Goal: Task Accomplishment & Management: Manage account settings

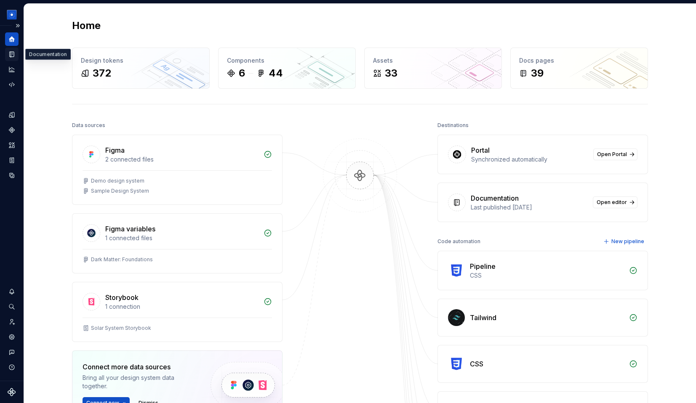
click at [16, 58] on div "Documentation" at bounding box center [11, 54] width 13 height 13
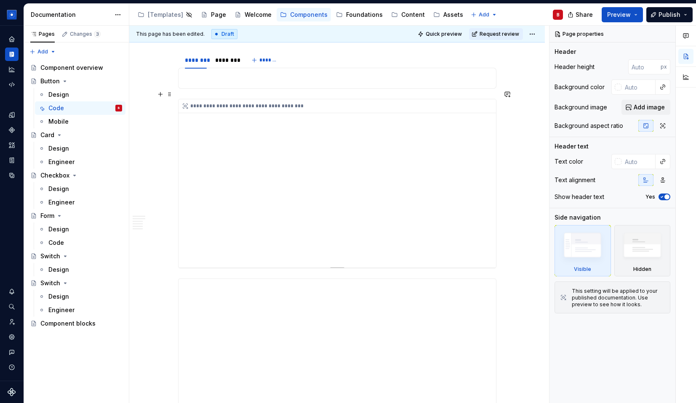
scroll to position [2513, 0]
click at [333, 168] on div "**********" at bounding box center [337, 184] width 317 height 168
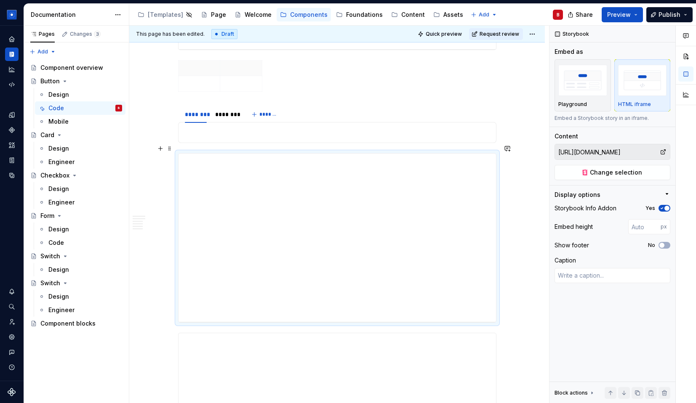
scroll to position [2462, 0]
type textarea "*"
type input "Components / Button / Button Critical / Base"
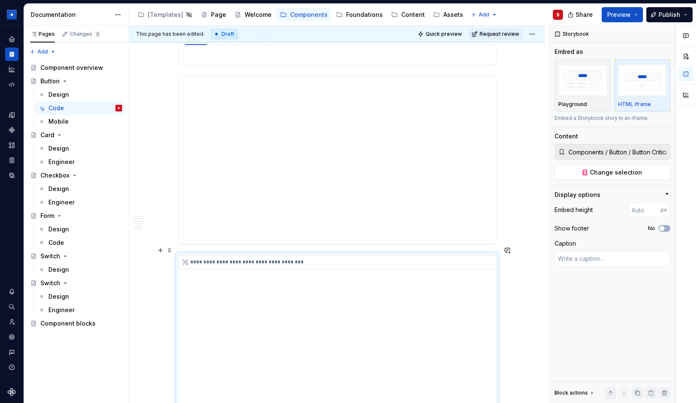
scroll to position [2548, 0]
click at [439, 293] on div "**********" at bounding box center [337, 329] width 317 height 168
type textarea "*"
type input "[URL][DOMAIN_NAME]"
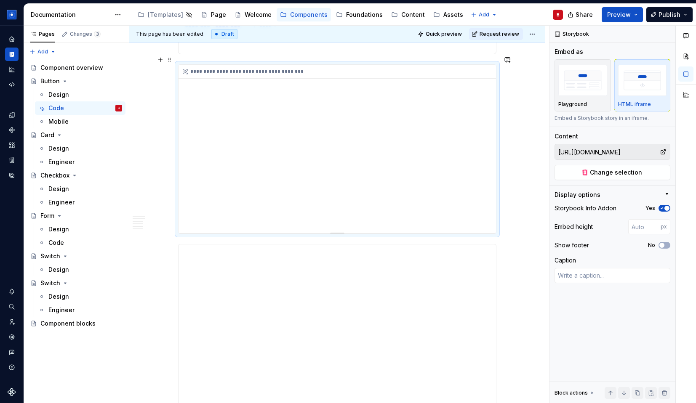
click at [379, 141] on div "**********" at bounding box center [337, 149] width 317 height 168
type textarea "*"
type input "Components / Button / Button Critical / Base"
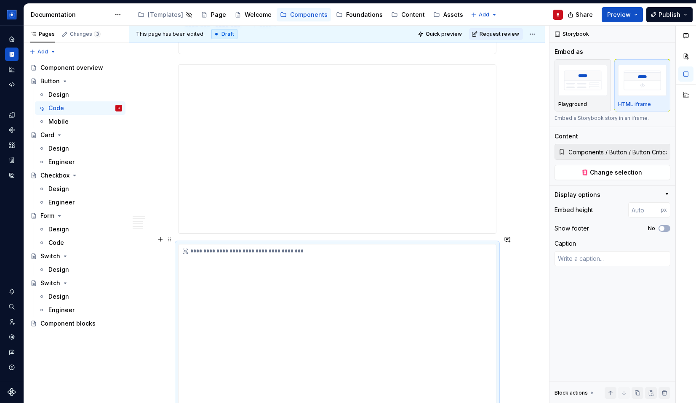
click at [398, 306] on div "**********" at bounding box center [337, 329] width 317 height 168
type textarea "*"
type input "[URL][DOMAIN_NAME]"
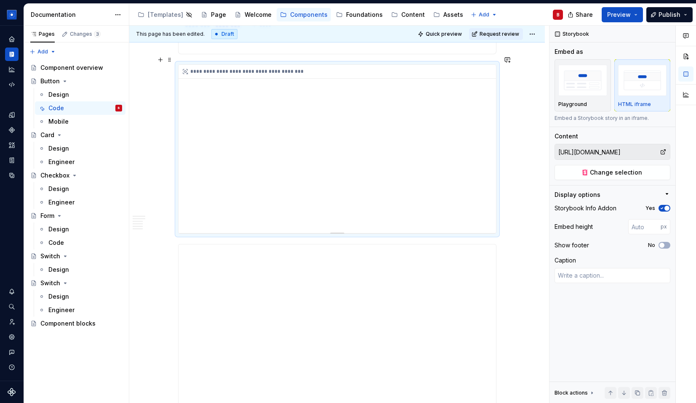
click at [390, 142] on div "**********" at bounding box center [337, 149] width 317 height 168
click at [118, 67] on button "Page tree" at bounding box center [116, 68] width 12 height 12
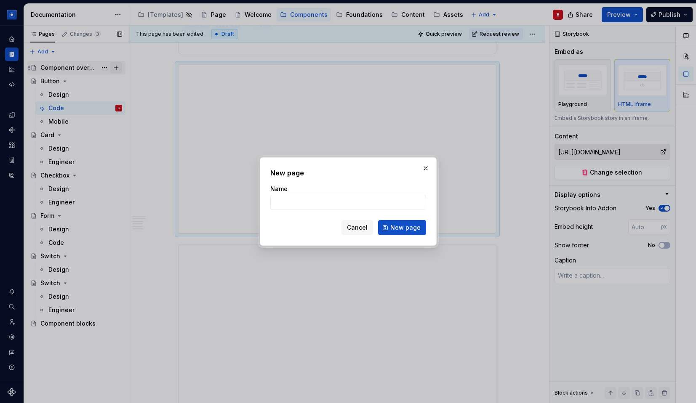
type textarea "*"
type input "[PERSON_NAME]"
click button "New page" at bounding box center [402, 227] width 48 height 15
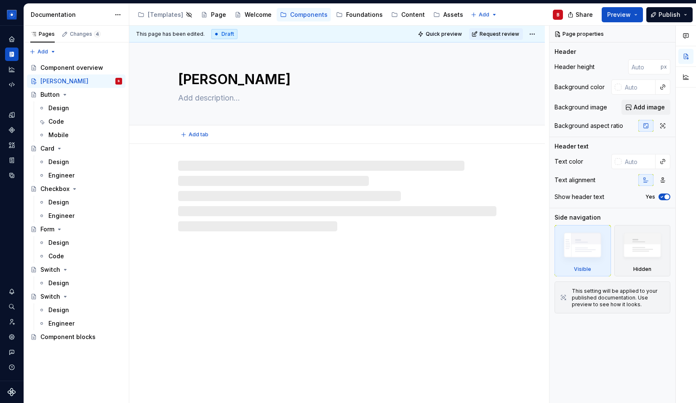
click at [237, 88] on textarea "[PERSON_NAME]" at bounding box center [335, 79] width 318 height 20
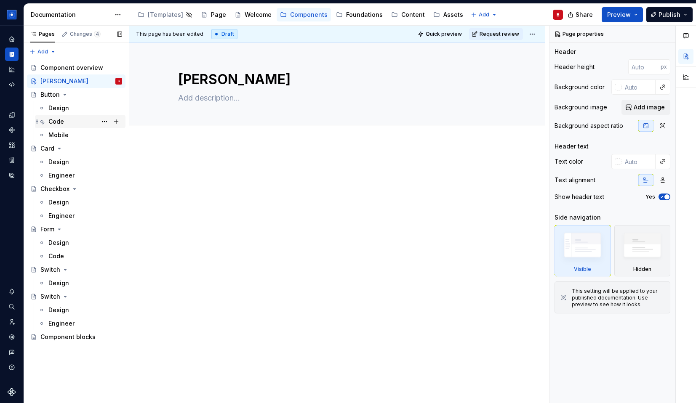
click at [65, 123] on div "Code" at bounding box center [85, 122] width 74 height 12
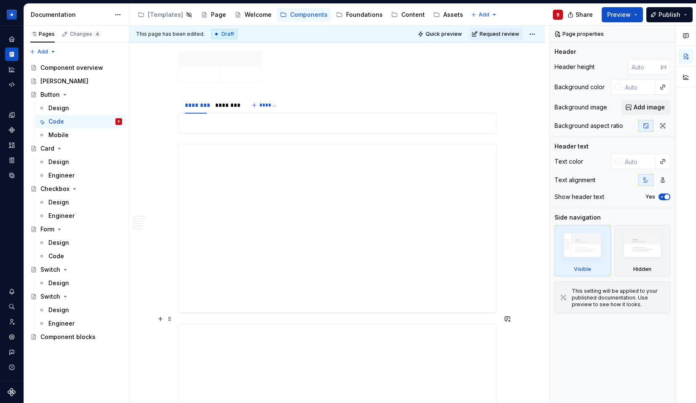
scroll to position [2462, 0]
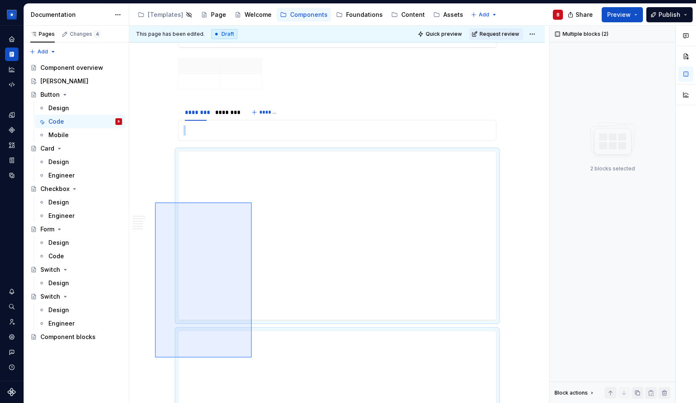
drag, startPoint x: 155, startPoint y: 203, endPoint x: 252, endPoint y: 358, distance: 183.1
click at [252, 358] on div "**********" at bounding box center [339, 215] width 420 height 378
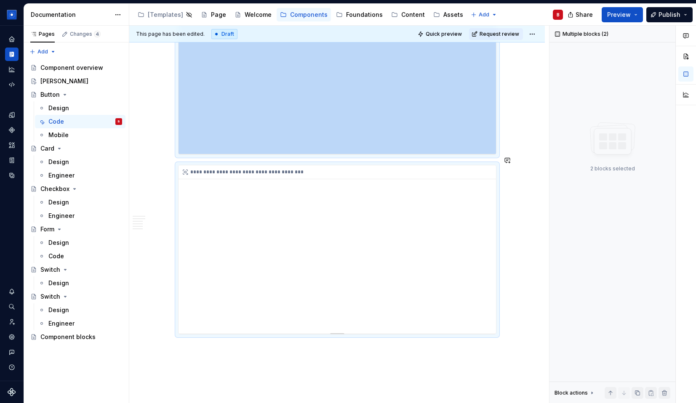
scroll to position [2681, 0]
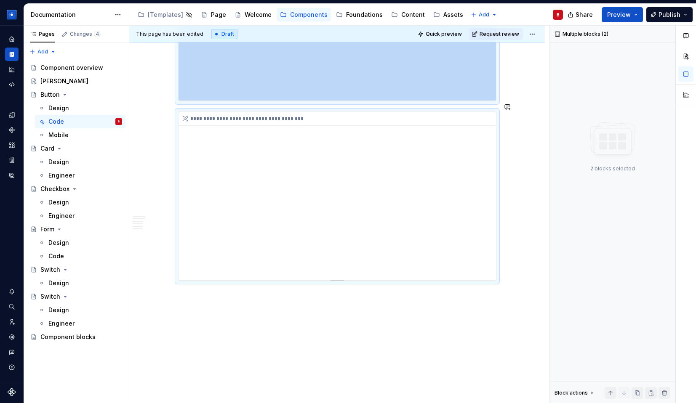
copy div "**********"
click at [64, 82] on div "[PERSON_NAME]" at bounding box center [81, 81] width 82 height 12
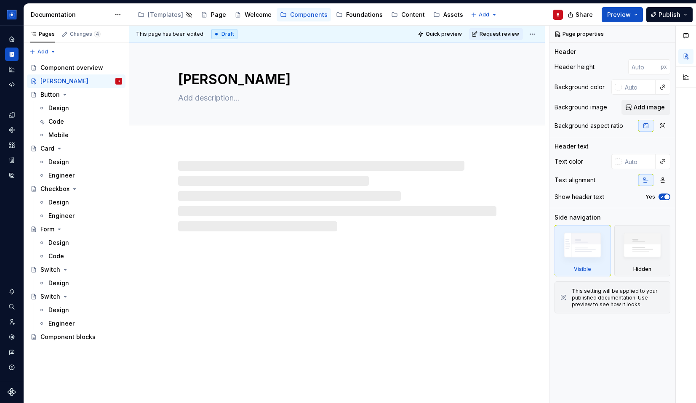
click at [282, 261] on div "[PERSON_NAME]" at bounding box center [337, 223] width 416 height 361
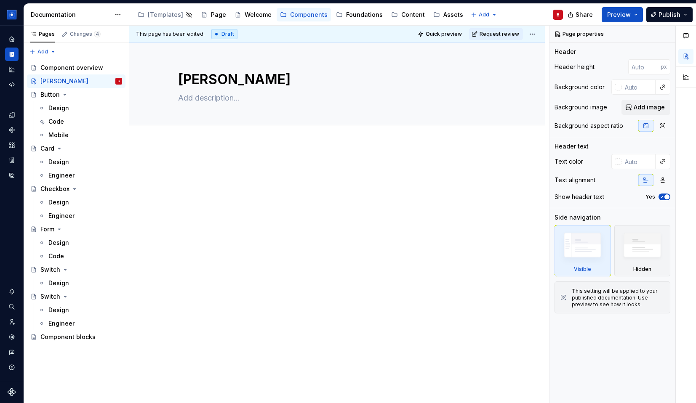
click at [282, 261] on div at bounding box center [337, 235] width 416 height 183
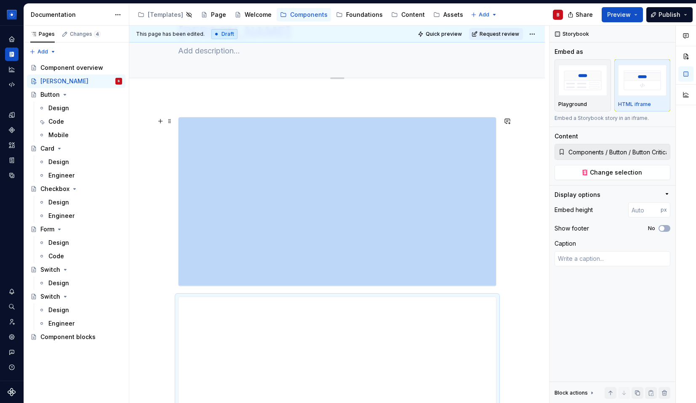
scroll to position [53, 0]
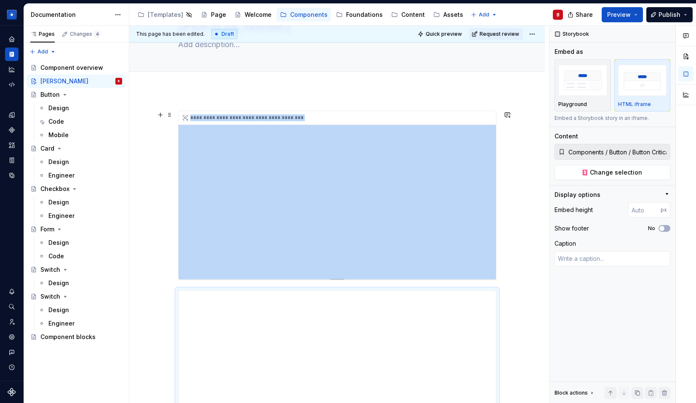
type textarea "*"
type input "[URL][DOMAIN_NAME]"
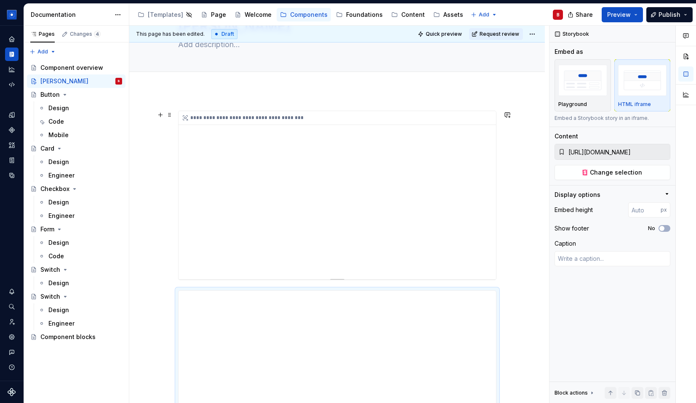
click at [295, 178] on div "**********" at bounding box center [337, 195] width 317 height 168
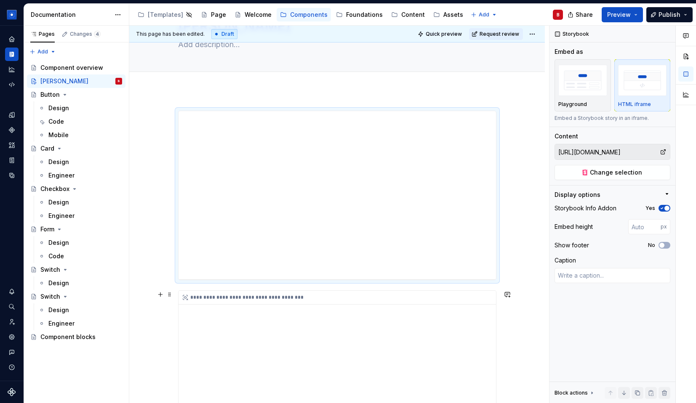
type textarea "*"
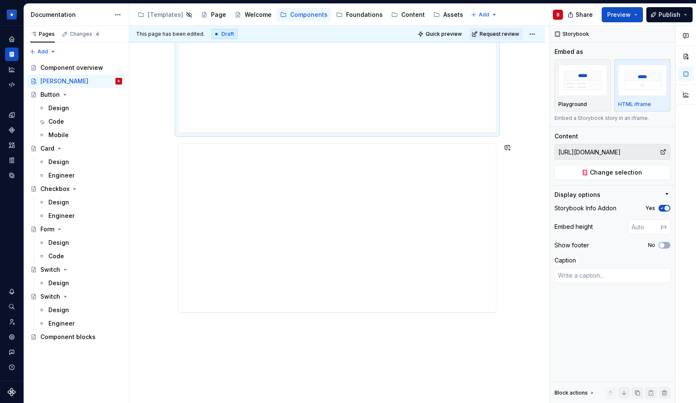
click at [365, 341] on div "**********" at bounding box center [337, 194] width 416 height 501
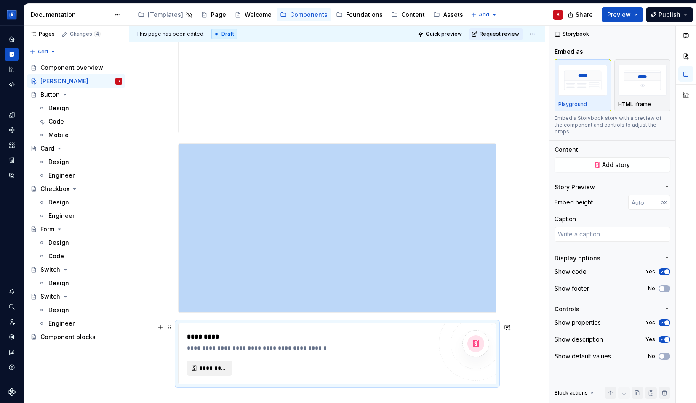
click at [222, 368] on span "*********" at bounding box center [212, 368] width 27 height 8
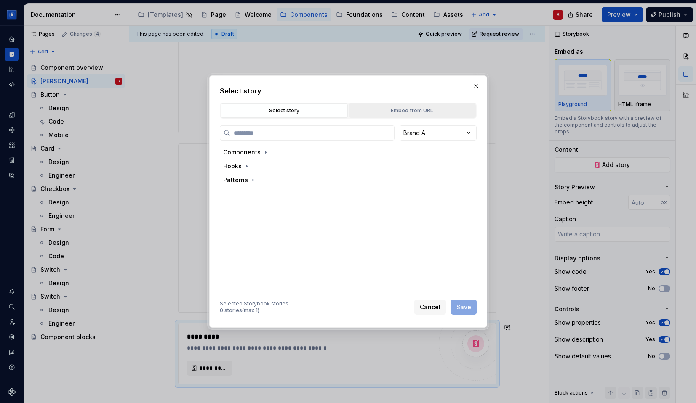
click at [360, 109] on div "Embed from URL" at bounding box center [412, 111] width 121 height 8
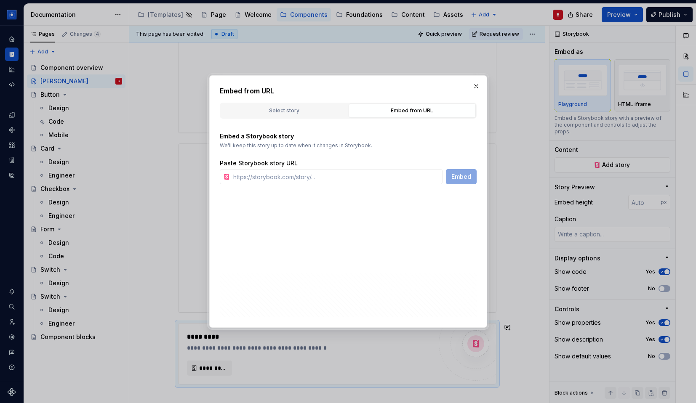
click at [303, 152] on div "Embed a Storybook story We’ll keep this story up to date when it changes in Sto…" at bounding box center [348, 158] width 257 height 52
click at [300, 117] on button "Select story" at bounding box center [284, 111] width 127 height 14
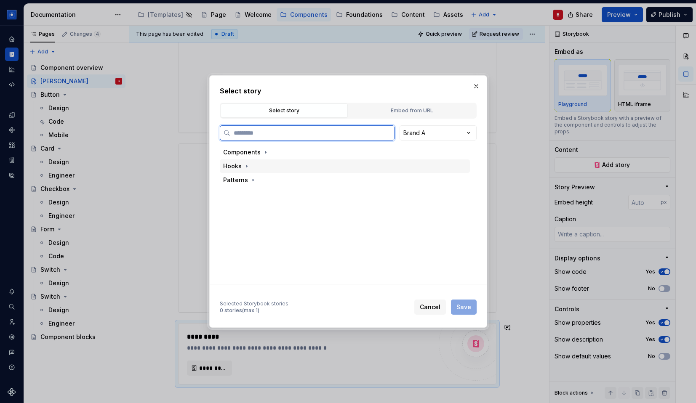
click at [254, 166] on div "Hooks" at bounding box center [345, 166] width 250 height 13
click at [254, 175] on div "Patterns" at bounding box center [345, 179] width 250 height 13
click at [268, 153] on button "button" at bounding box center [265, 152] width 8 height 8
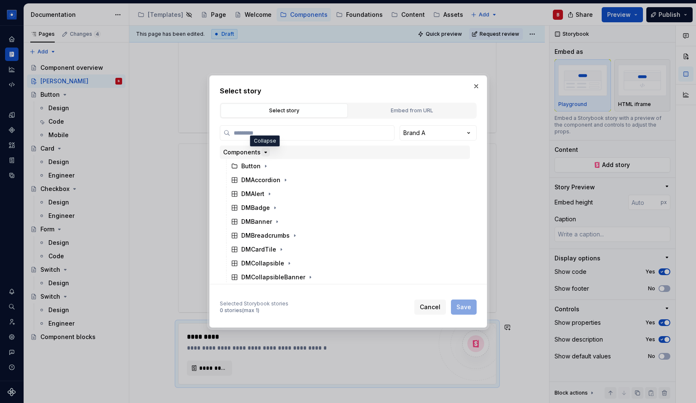
click at [268, 153] on button "button" at bounding box center [265, 152] width 8 height 8
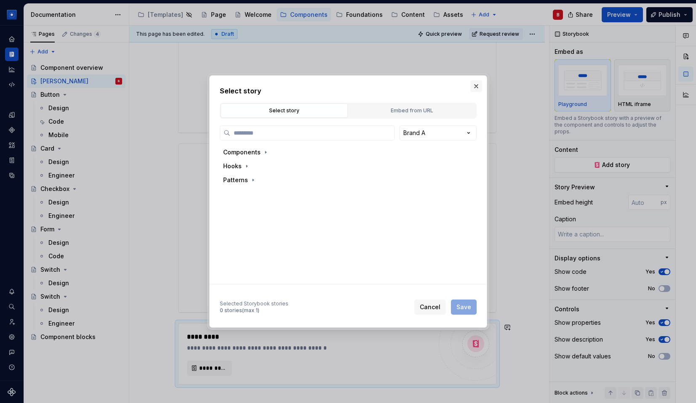
click at [476, 89] on button "button" at bounding box center [476, 86] width 12 height 12
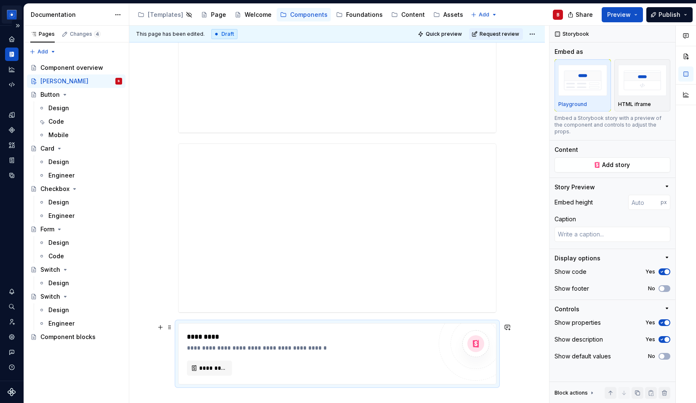
click at [16, 16] on html "[PERSON_NAME] Dataset Brand A Documentation Accessibility guide for tree Page t…" at bounding box center [348, 201] width 696 height 403
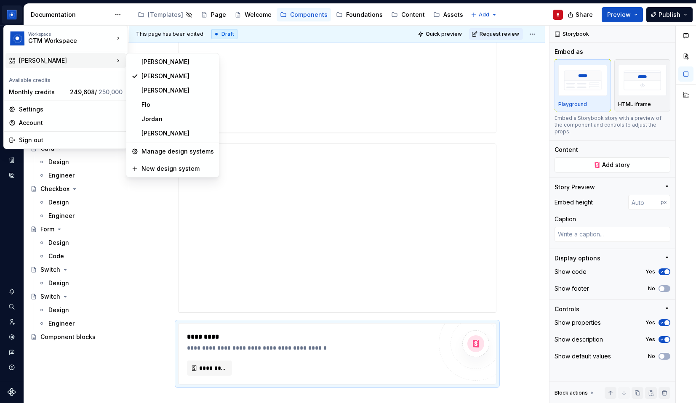
type textarea "*"
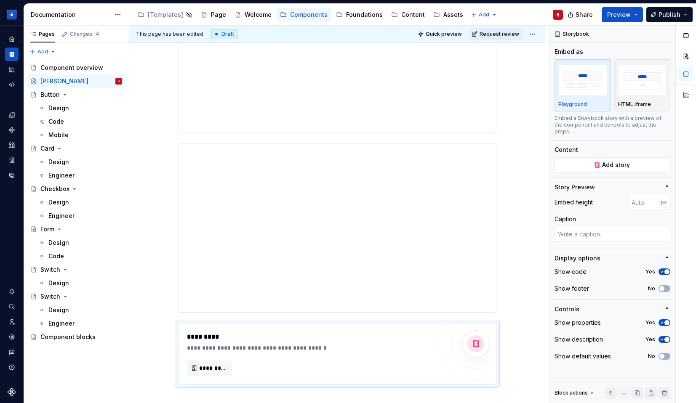
click at [158, 229] on html "[PERSON_NAME] Dataset Brand A Documentation Accessibility guide for tree Page t…" at bounding box center [348, 201] width 696 height 403
click at [14, 41] on icon "Home" at bounding box center [12, 39] width 8 height 8
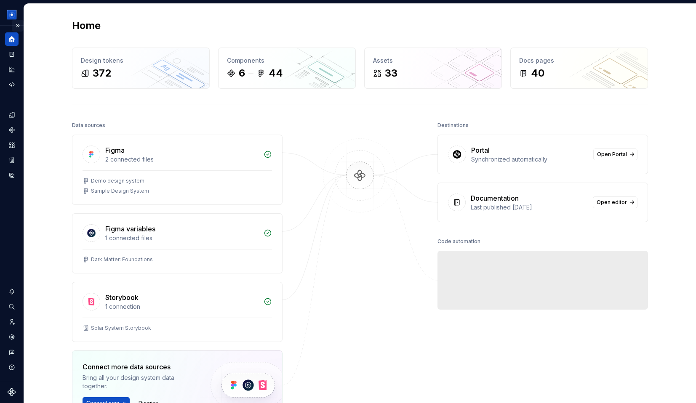
click at [15, 20] on button "Expand sidebar" at bounding box center [18, 26] width 12 height 12
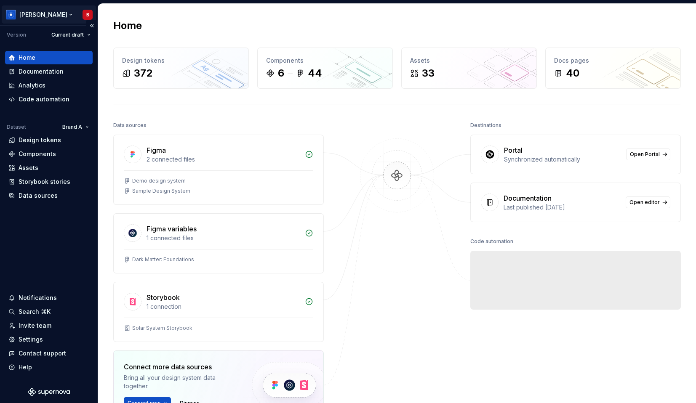
click at [36, 17] on html "[PERSON_NAME] Version Current draft Home Documentation Analytics Code automatio…" at bounding box center [348, 201] width 696 height 403
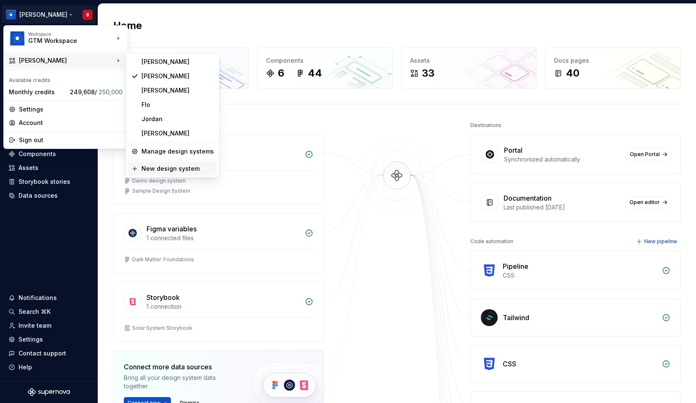
click at [162, 172] on div "New design system" at bounding box center [177, 169] width 72 height 8
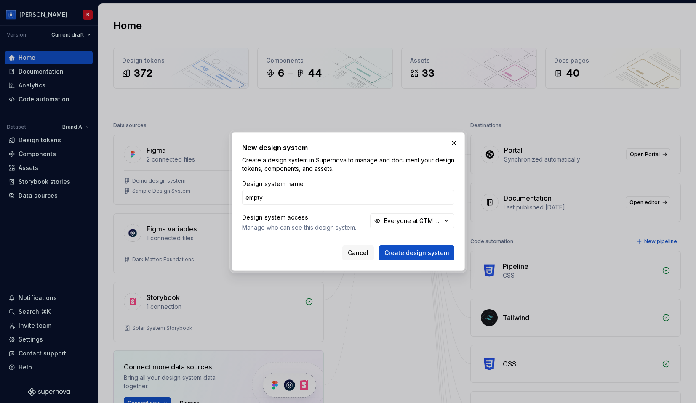
type input "empty"
click at [379, 245] on button "Create design system" at bounding box center [416, 252] width 75 height 15
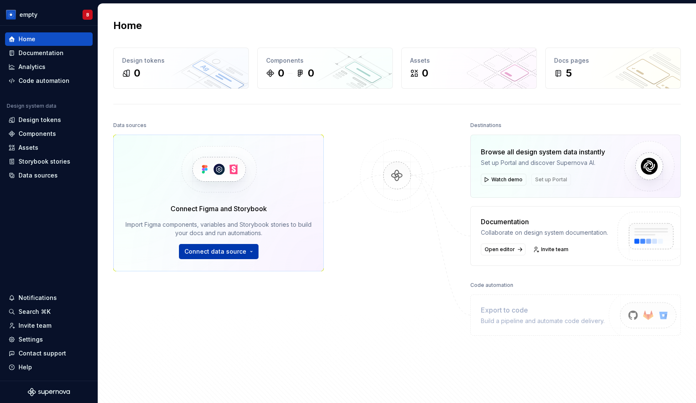
click at [248, 253] on button "Connect data source" at bounding box center [219, 251] width 80 height 15
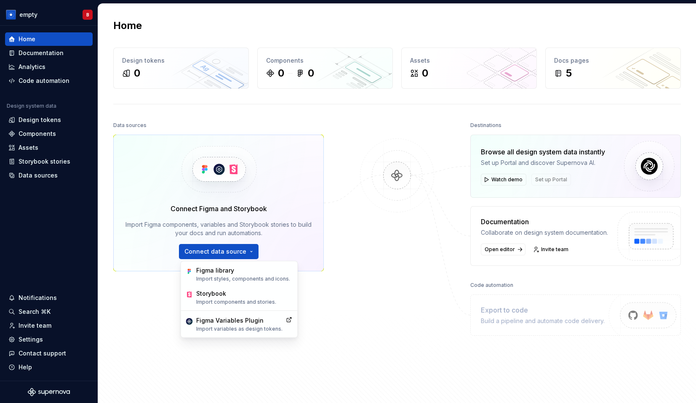
click at [351, 287] on div "Data sources Connect Figma and Storybook Import Figma components, variables and…" at bounding box center [397, 258] width 568 height 276
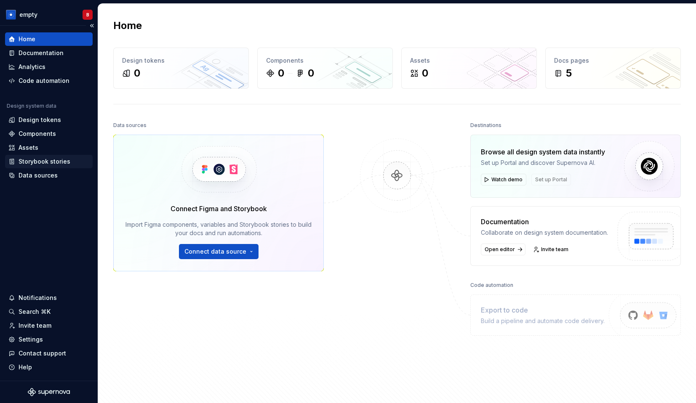
click at [44, 162] on div "Storybook stories" at bounding box center [45, 161] width 52 height 8
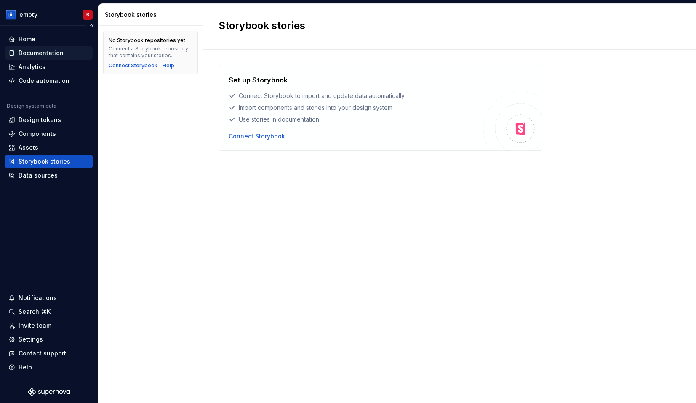
click at [36, 51] on div "Documentation" at bounding box center [41, 53] width 45 height 8
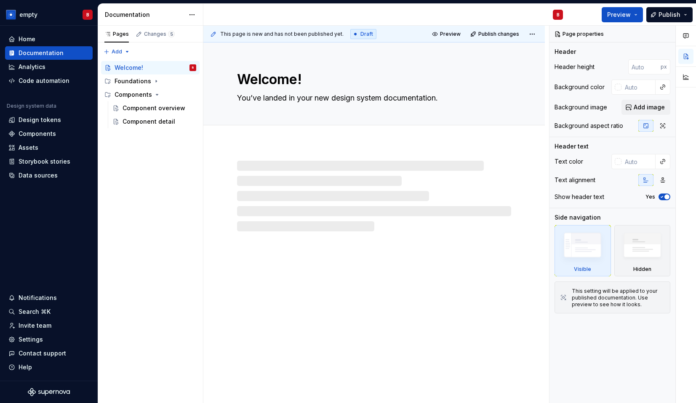
type textarea "*"
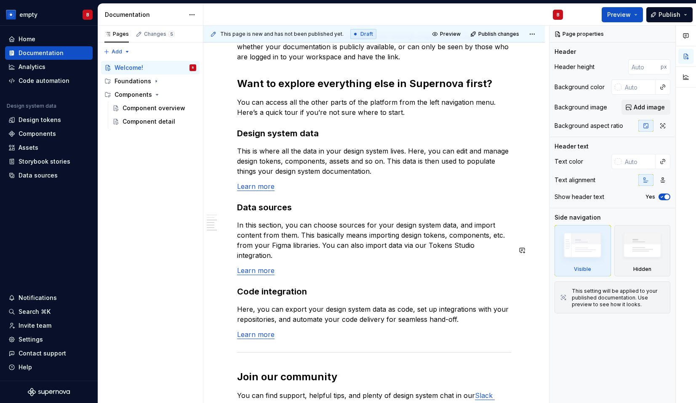
scroll to position [696, 0]
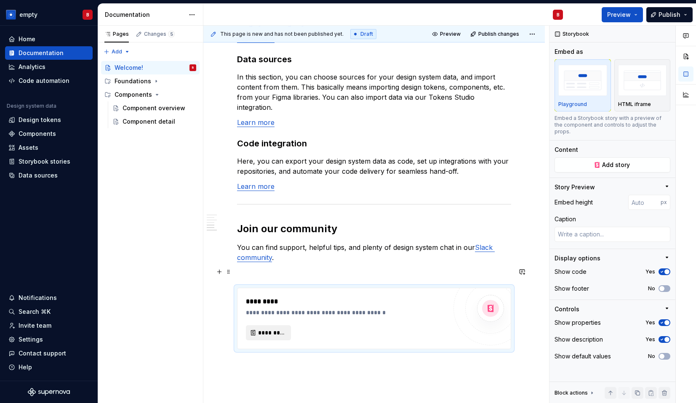
click at [267, 325] on button "*********" at bounding box center [268, 332] width 45 height 15
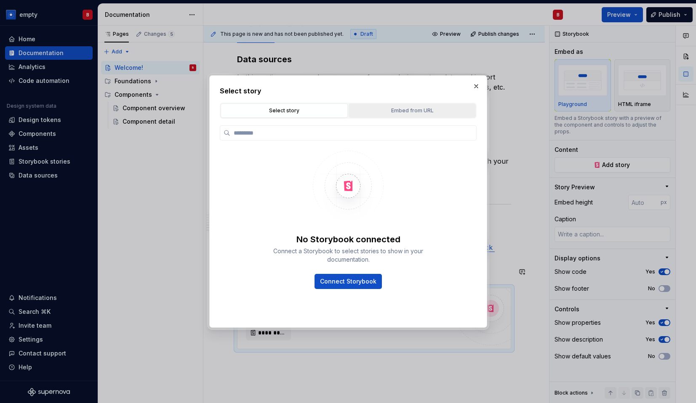
click at [435, 110] on div "Embed from URL" at bounding box center [412, 111] width 121 height 8
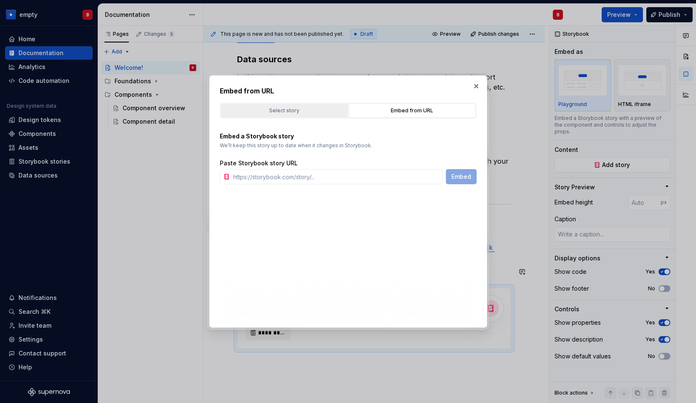
click at [322, 112] on div "Select story" at bounding box center [284, 111] width 121 height 8
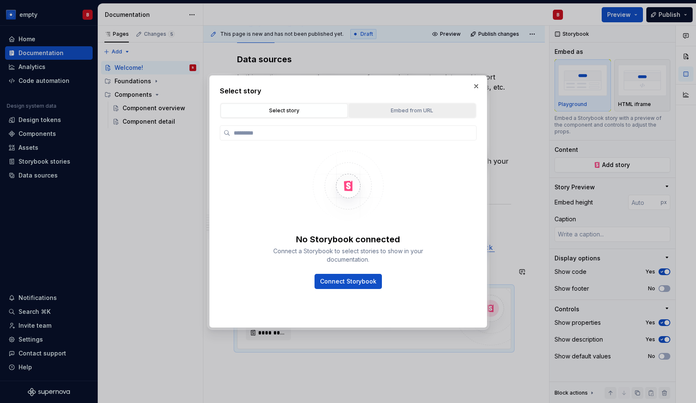
click at [394, 105] on button "Embed from URL" at bounding box center [412, 111] width 127 height 14
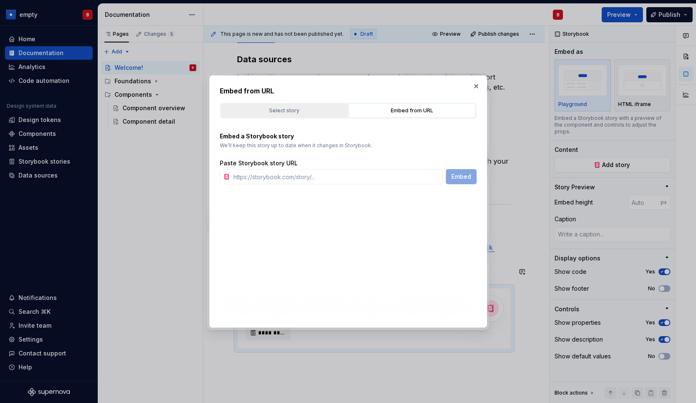
click at [313, 113] on div "Select story" at bounding box center [284, 111] width 121 height 8
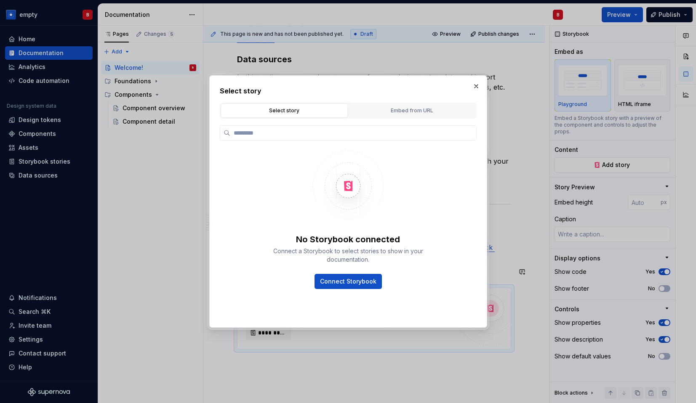
type textarea "*"
click at [354, 113] on div "Embed from URL" at bounding box center [412, 111] width 121 height 8
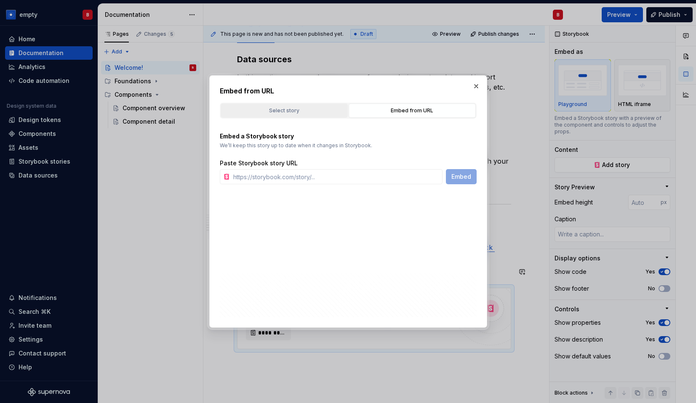
click at [309, 114] on div "Select story" at bounding box center [284, 111] width 121 height 8
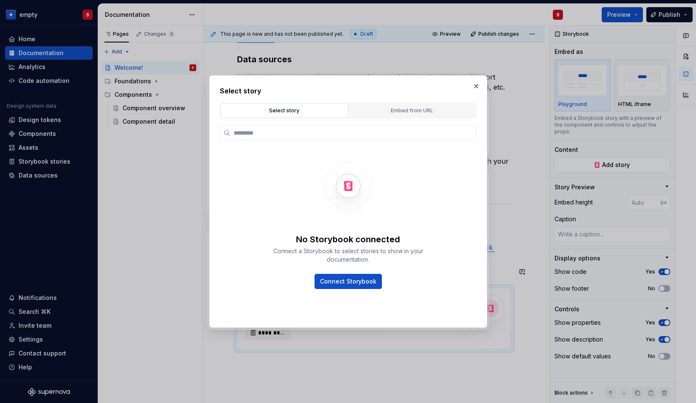
click at [296, 184] on div "No Storybook connected Connect a Storybook to select stories to show in your do…" at bounding box center [348, 220] width 177 height 139
click at [476, 83] on button "button" at bounding box center [476, 86] width 12 height 12
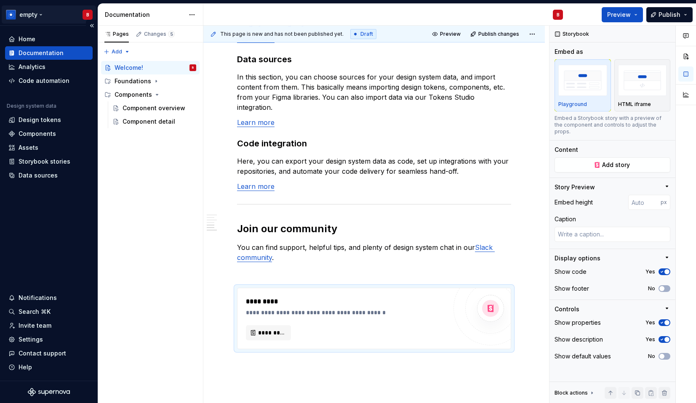
click at [48, 16] on html "empty B Home Documentation Analytics Code automation Design system data Design …" at bounding box center [348, 201] width 696 height 403
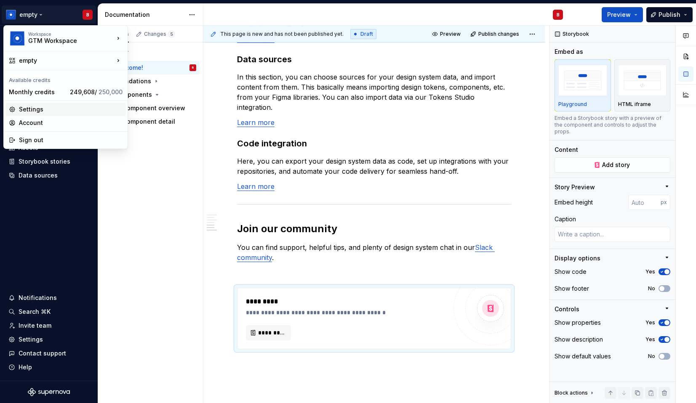
click at [40, 112] on div "Settings" at bounding box center [71, 109] width 104 height 8
type textarea "*"
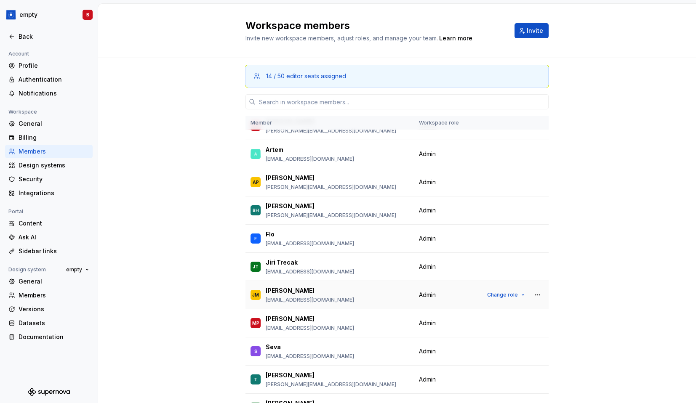
scroll to position [20, 0]
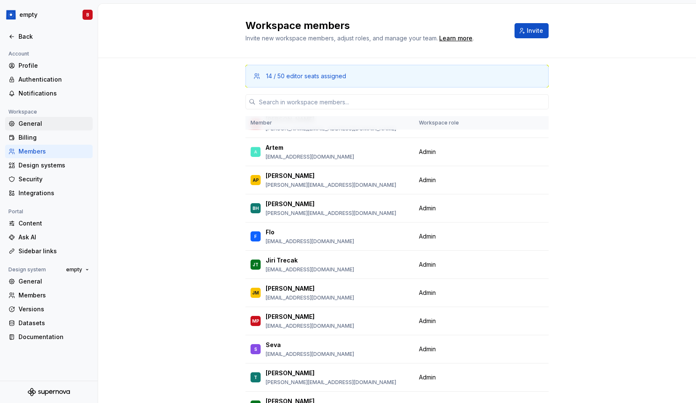
click at [32, 125] on div "General" at bounding box center [54, 124] width 71 height 8
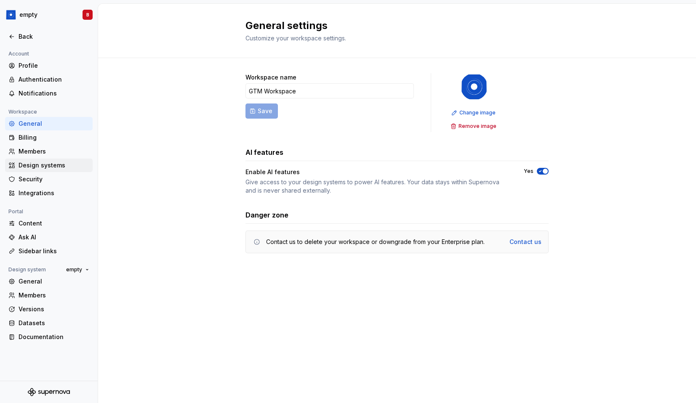
click at [32, 165] on div "Design systems" at bounding box center [54, 165] width 71 height 8
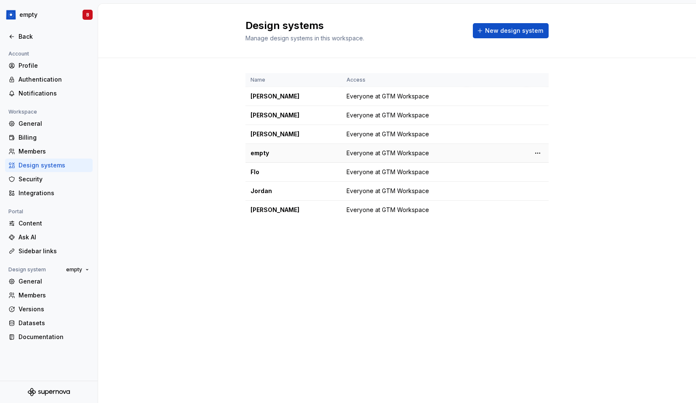
click at [296, 151] on div "empty" at bounding box center [293, 153] width 86 height 8
click at [538, 153] on html "empty B Back Account Profile Authentication Notifications Workspace General Bil…" at bounding box center [348, 201] width 696 height 403
click at [548, 181] on div "Design system settings" at bounding box center [587, 183] width 80 height 8
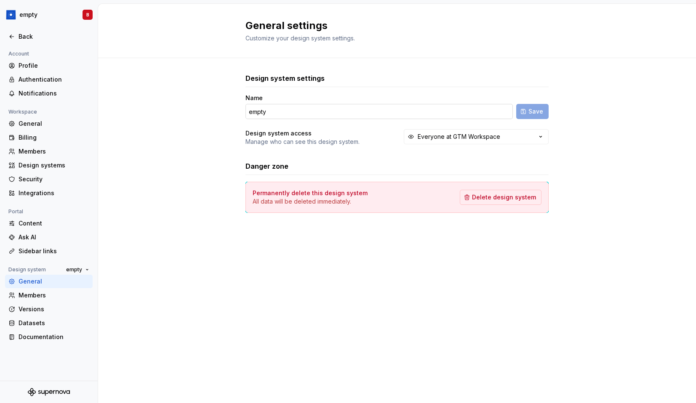
click at [252, 113] on input "empty" at bounding box center [378, 111] width 267 height 15
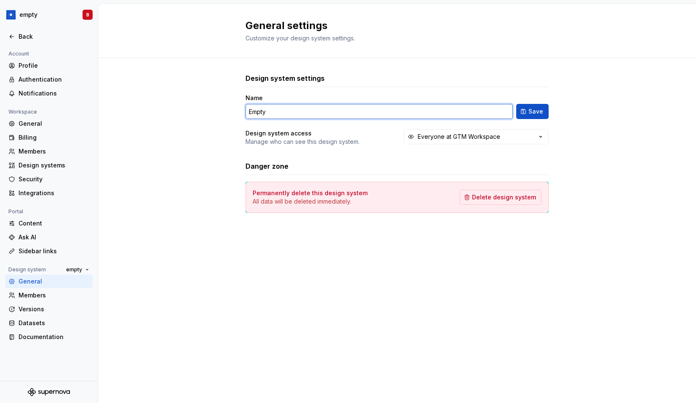
click at [252, 113] on input "Empty" at bounding box center [378, 111] width 267 height 15
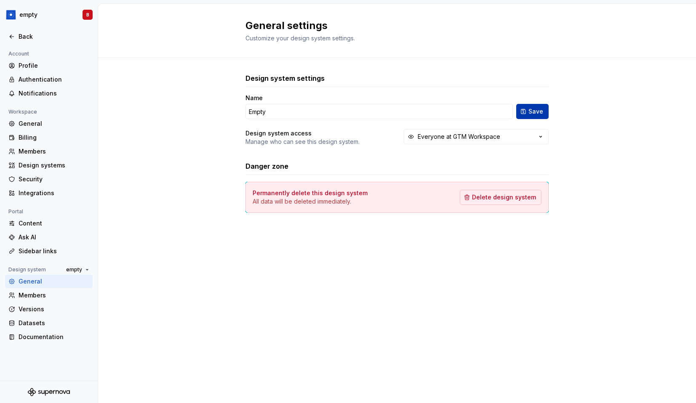
click at [533, 110] on span "Save" at bounding box center [535, 111] width 15 height 8
type input "Empty"
click at [84, 271] on button "Empty" at bounding box center [78, 270] width 30 height 12
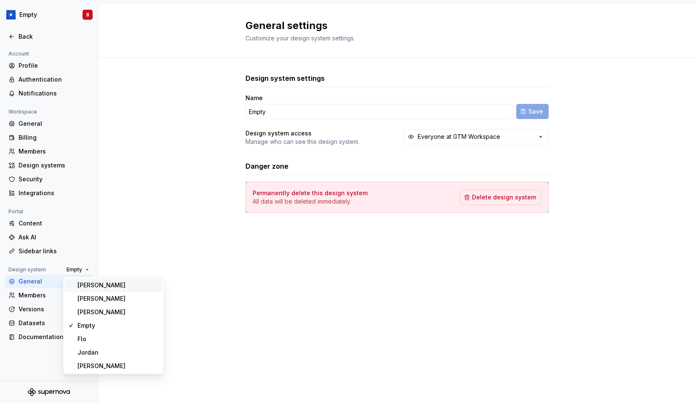
click at [98, 287] on div "[PERSON_NAME]" at bounding box center [101, 285] width 48 height 8
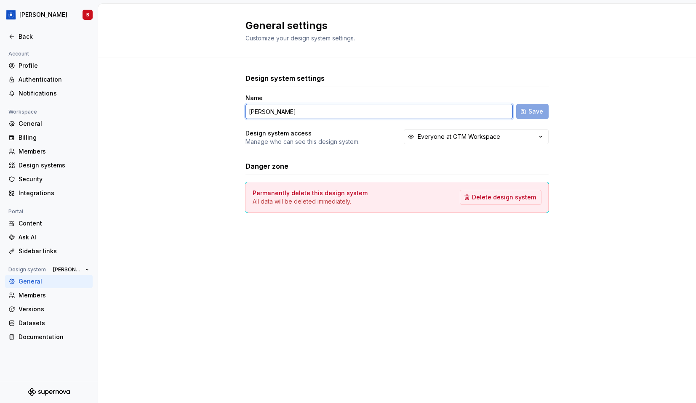
click at [272, 111] on input "[PERSON_NAME]" at bounding box center [378, 111] width 267 height 15
drag, startPoint x: 267, startPoint y: 111, endPoint x: 352, endPoint y: 114, distance: 84.7
click at [352, 114] on input "[PERSON_NAME]'s Design System" at bounding box center [378, 111] width 267 height 15
type input "[PERSON_NAME]'s Design System"
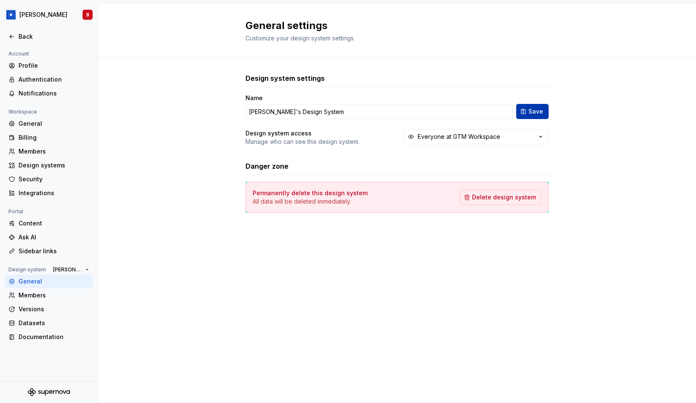
click at [534, 110] on span "Save" at bounding box center [535, 111] width 15 height 8
click at [69, 272] on span "[PERSON_NAME]'s Design System" at bounding box center [67, 269] width 29 height 7
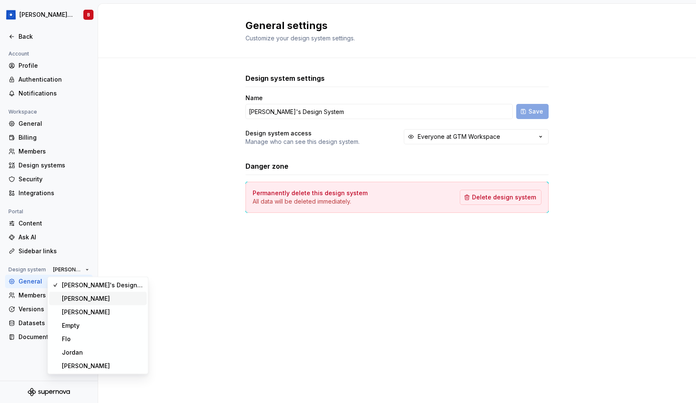
click at [79, 301] on div "[PERSON_NAME]" at bounding box center [86, 299] width 48 height 8
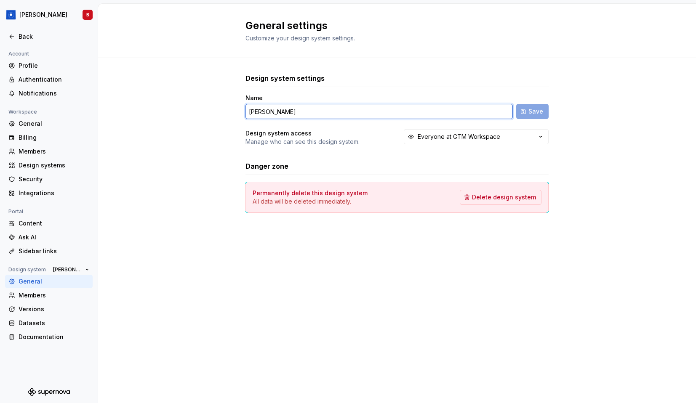
click at [287, 115] on input "[PERSON_NAME]" at bounding box center [378, 111] width 267 height 15
paste input "'s Design System"
type input "[PERSON_NAME]'s Design System"
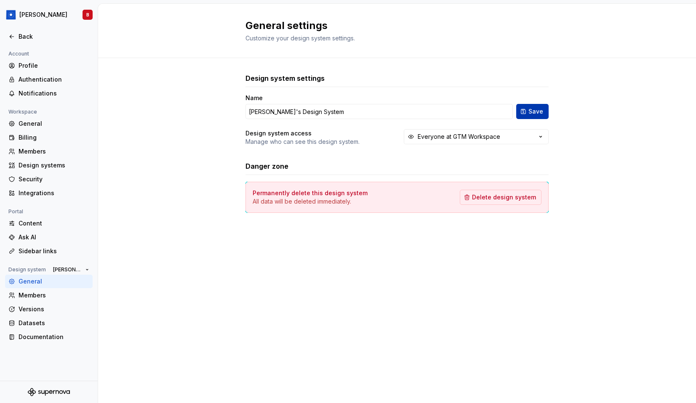
click at [540, 107] on span "Save" at bounding box center [535, 111] width 15 height 8
click at [70, 266] on span "[PERSON_NAME]'s Design System" at bounding box center [67, 269] width 29 height 7
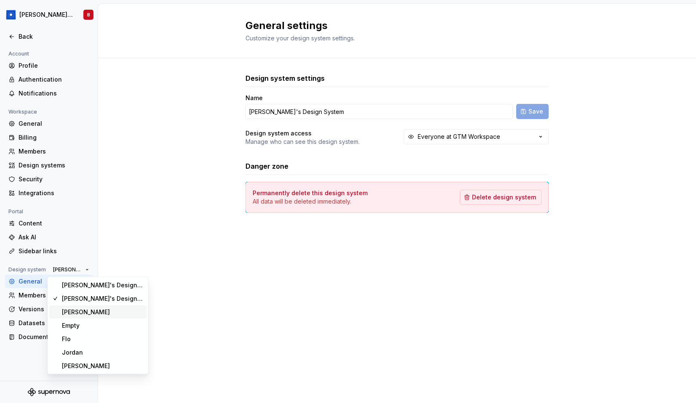
click at [80, 310] on div "[PERSON_NAME]" at bounding box center [86, 312] width 48 height 8
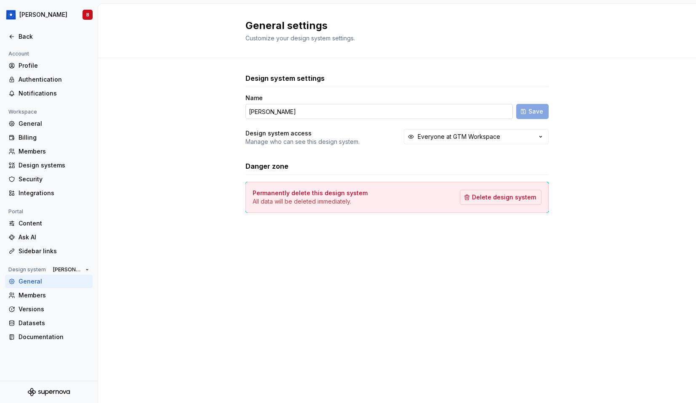
click at [305, 112] on input "[PERSON_NAME]" at bounding box center [378, 111] width 267 height 15
paste input "'s Design System"
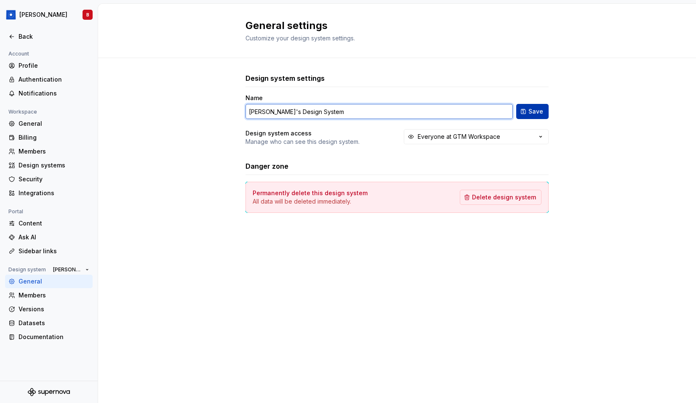
type input "[PERSON_NAME]'s Design System"
click at [523, 110] on button "Save" at bounding box center [532, 111] width 32 height 15
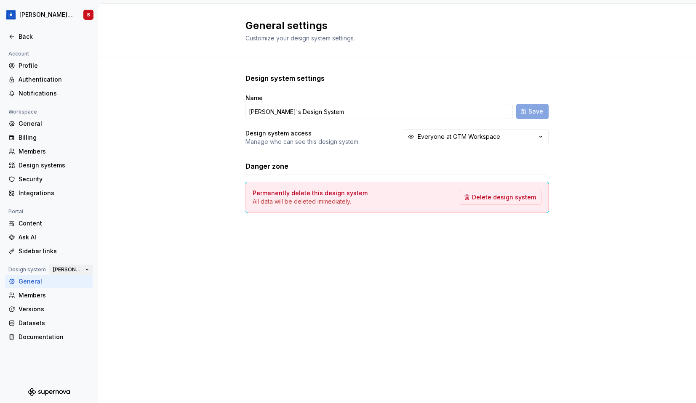
click at [69, 274] on button "[PERSON_NAME]'s Design System" at bounding box center [70, 270] width 43 height 12
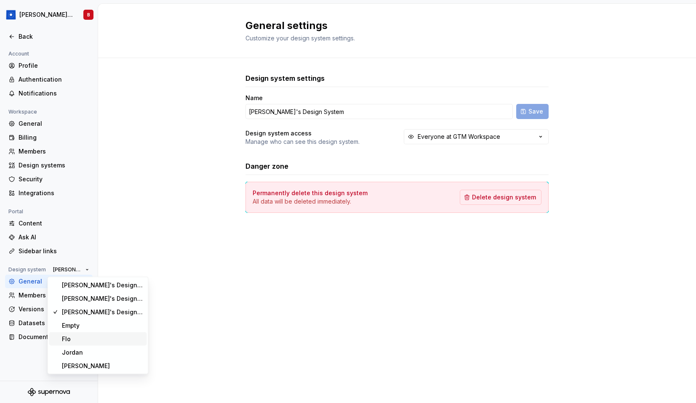
click at [88, 339] on div "Flo" at bounding box center [103, 339] width 82 height 8
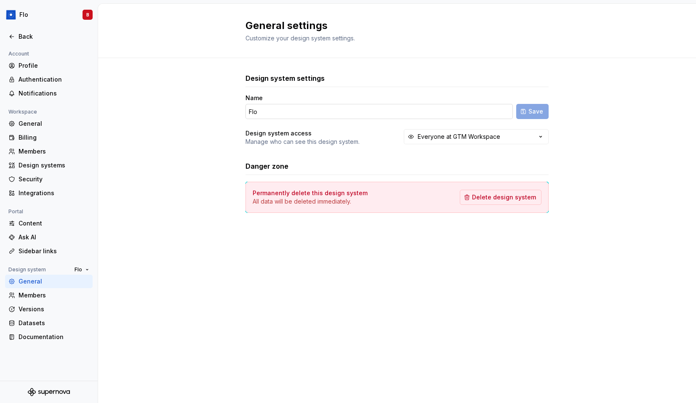
click at [326, 115] on input "Flo" at bounding box center [378, 111] width 267 height 15
paste input "'s Design System"
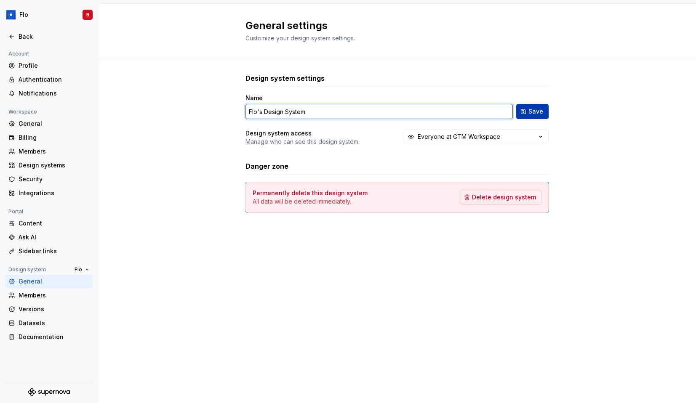
type input "Flo's Design System"
click at [537, 111] on span "Save" at bounding box center [535, 111] width 15 height 8
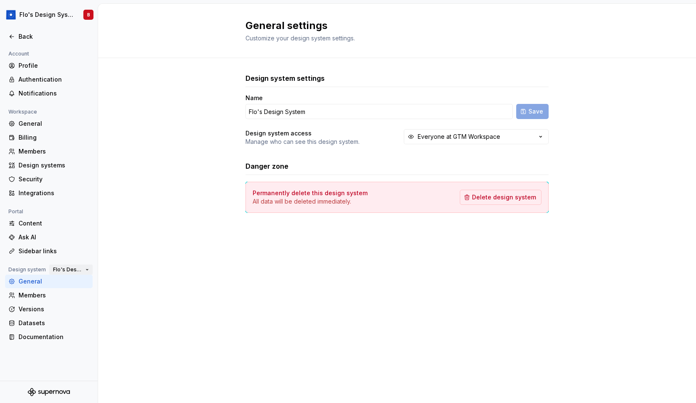
click at [75, 271] on span "Flo's Design System" at bounding box center [67, 269] width 29 height 7
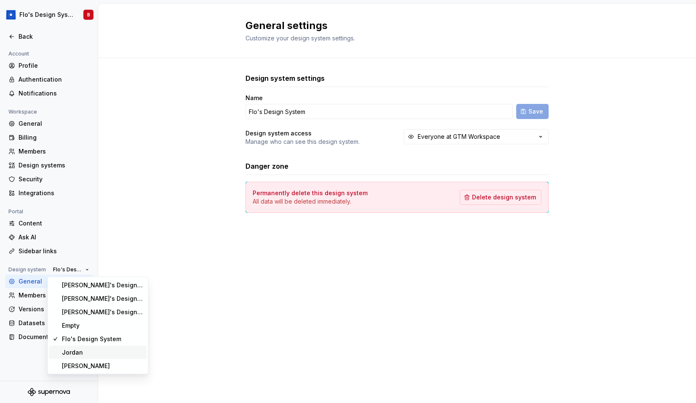
click at [83, 353] on div "Jordan" at bounding box center [103, 353] width 82 height 8
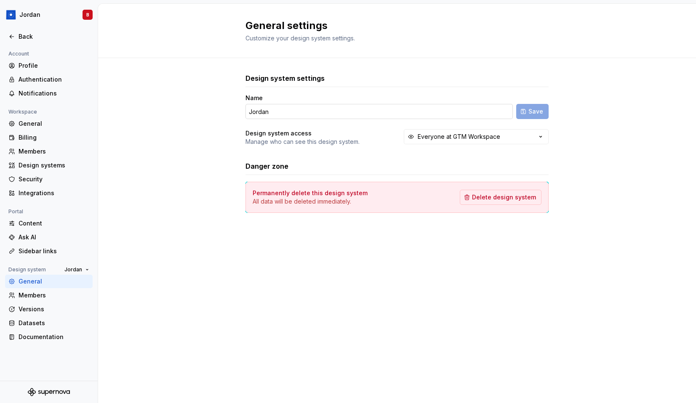
click at [351, 113] on input "Jordan" at bounding box center [378, 111] width 267 height 15
paste input "'s Design System"
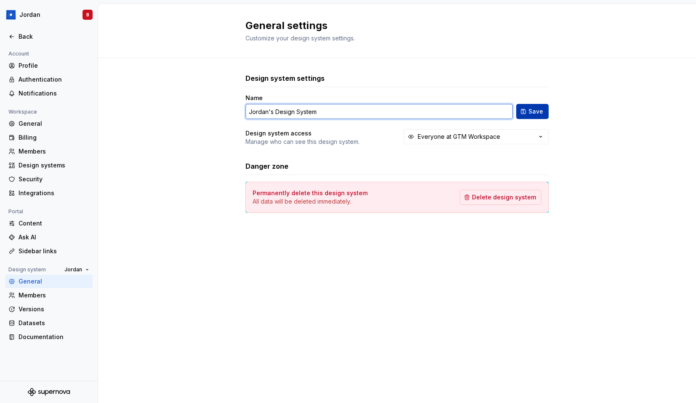
type input "Jordan's Design System"
click at [525, 113] on button "Save" at bounding box center [532, 111] width 32 height 15
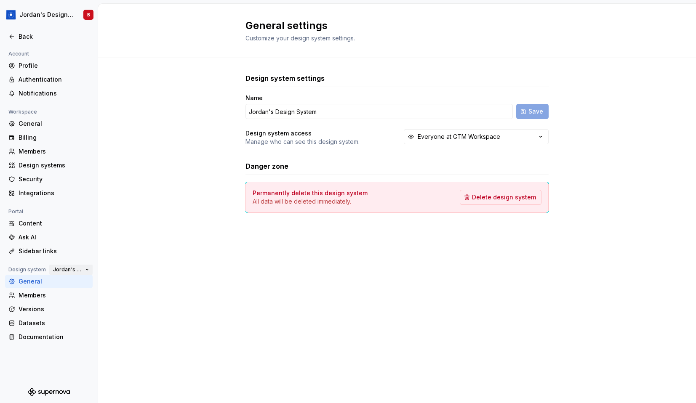
click at [67, 271] on span "Jordan's Design System" at bounding box center [67, 269] width 29 height 7
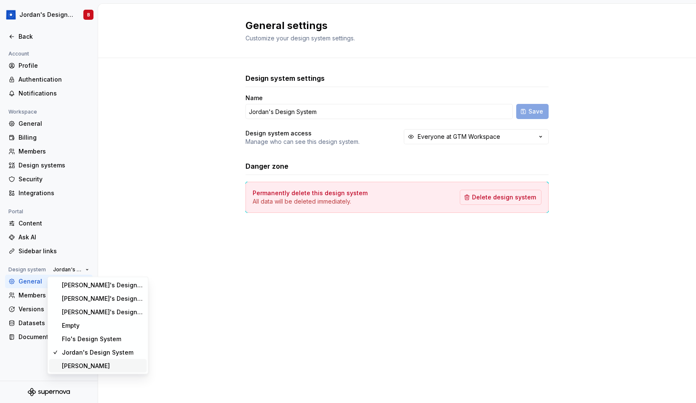
click at [91, 365] on div "[PERSON_NAME]" at bounding box center [103, 366] width 82 height 8
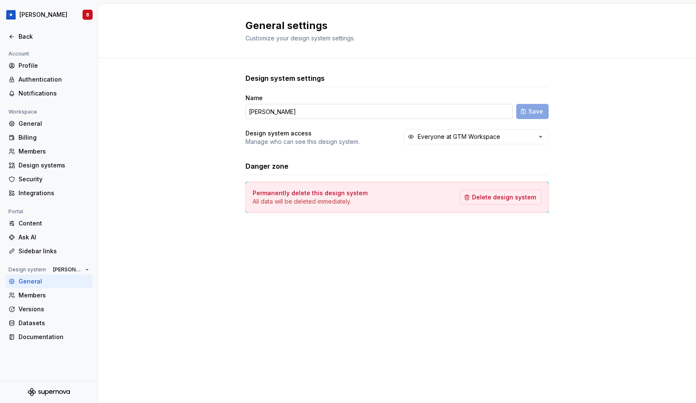
click at [352, 107] on input "[PERSON_NAME]" at bounding box center [378, 111] width 267 height 15
click at [351, 108] on input "[PERSON_NAME]" at bounding box center [378, 111] width 267 height 15
click at [351, 115] on input "[PERSON_NAME]" at bounding box center [378, 111] width 267 height 15
paste input "'s Design System"
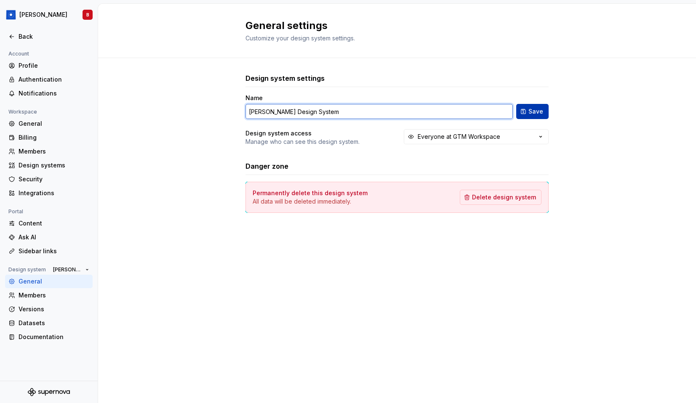
type input "[PERSON_NAME] Design System"
click at [520, 111] on button "Save" at bounding box center [532, 111] width 32 height 15
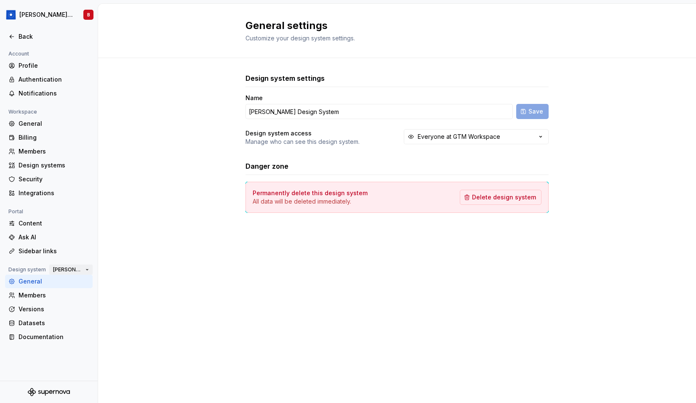
click at [81, 271] on span "[PERSON_NAME] Design System" at bounding box center [67, 269] width 29 height 7
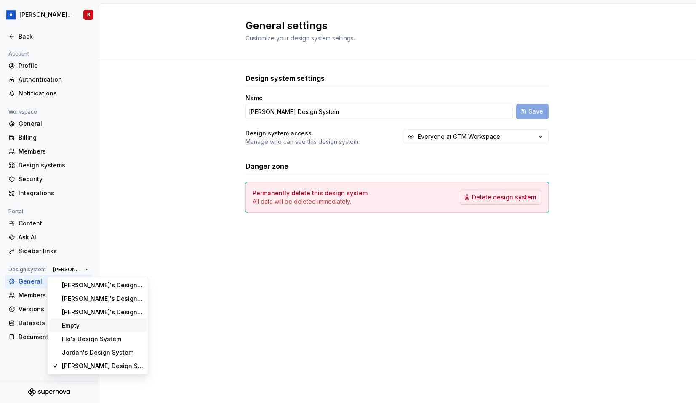
click at [92, 323] on div "Empty" at bounding box center [103, 326] width 82 height 8
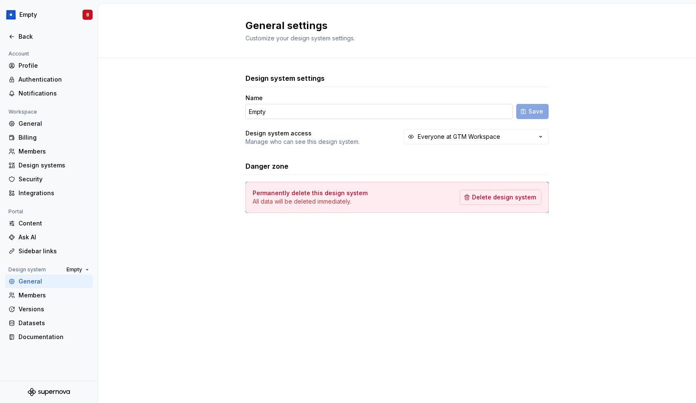
click at [251, 112] on input "Empty" at bounding box center [378, 111] width 267 height 15
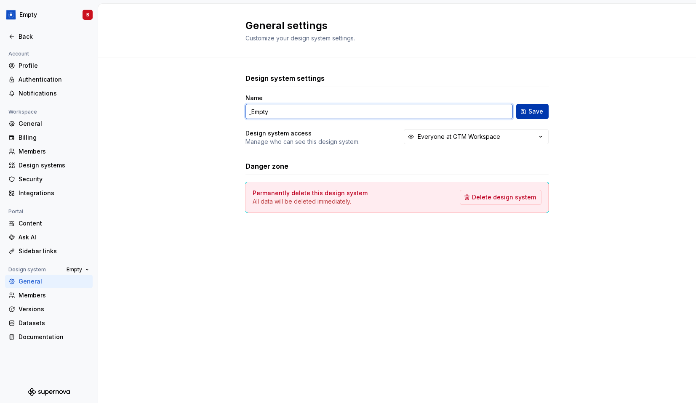
type input "_Empty"
click at [542, 111] on span "Save" at bounding box center [535, 111] width 15 height 8
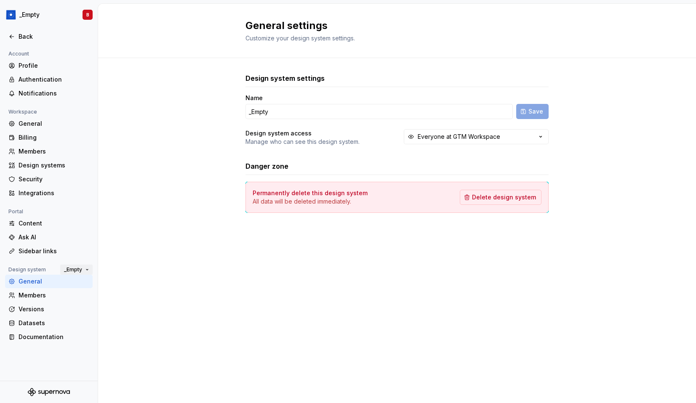
click at [82, 272] on span "_Empty" at bounding box center [73, 269] width 18 height 7
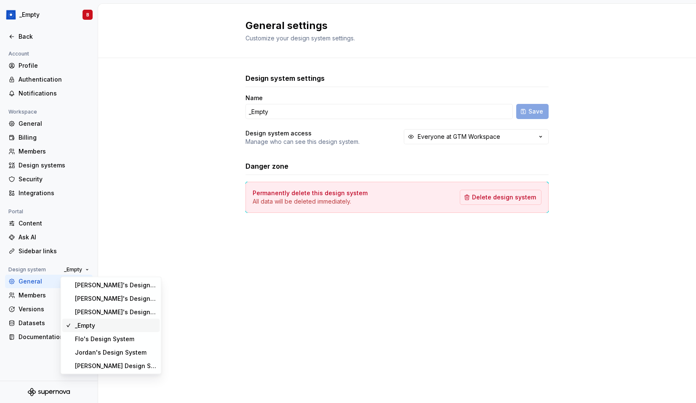
click at [155, 235] on div "Design system settings Name _Empty Save Design system access Manage who can see…" at bounding box center [397, 151] width 598 height 187
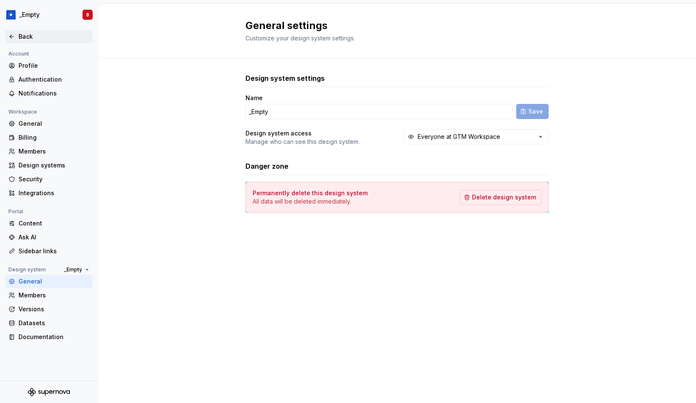
click at [12, 32] on div "Back" at bounding box center [49, 36] width 88 height 13
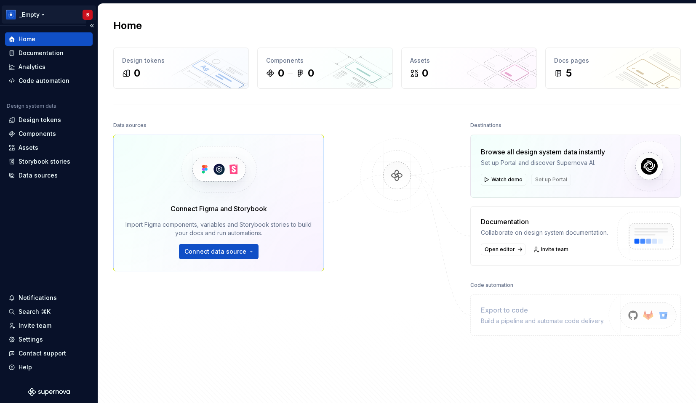
click at [39, 15] on html "_Empty B Home Documentation Analytics Code automation Design system data Design…" at bounding box center [348, 201] width 696 height 403
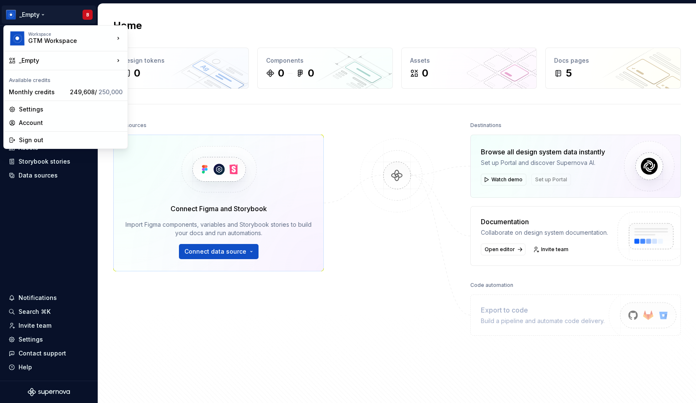
drag, startPoint x: 55, startPoint y: 65, endPoint x: 231, endPoint y: 5, distance: 186.0
click at [232, 5] on html "_Empty B Home Documentation Analytics Code automation Design system data Design…" at bounding box center [348, 201] width 696 height 403
click at [231, 5] on html "_Empty B Home Documentation Analytics Code automation Design system data Design…" at bounding box center [348, 201] width 696 height 403
click at [44, 9] on html "_Empty B Home Documentation Analytics Code automation Design system data Design…" at bounding box center [348, 201] width 696 height 403
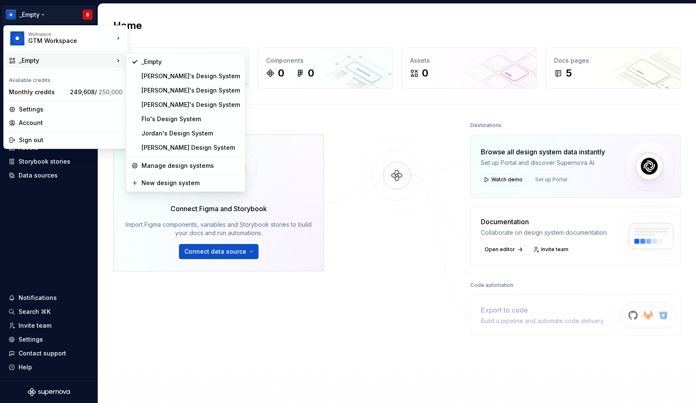
click at [326, 123] on html "_Empty B Home Documentation Analytics Code automation Design system data Design…" at bounding box center [348, 201] width 696 height 403
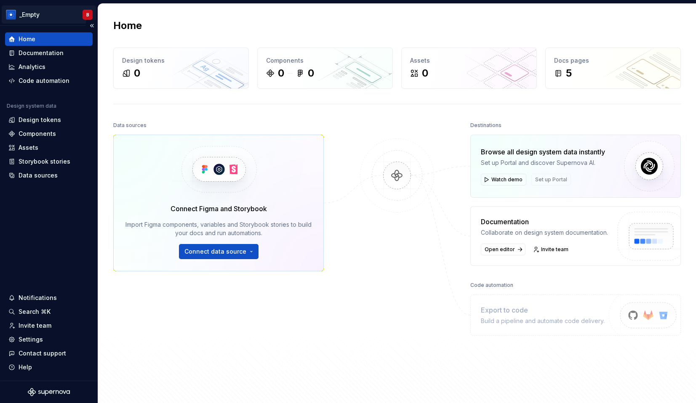
click at [38, 17] on html "_Empty B Home Documentation Analytics Code automation Design system data Design…" at bounding box center [348, 201] width 696 height 403
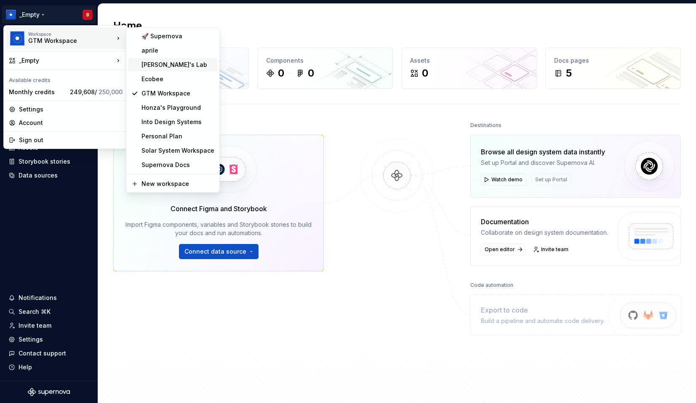
click at [160, 64] on div "[PERSON_NAME]'s Lab" at bounding box center [177, 65] width 73 height 8
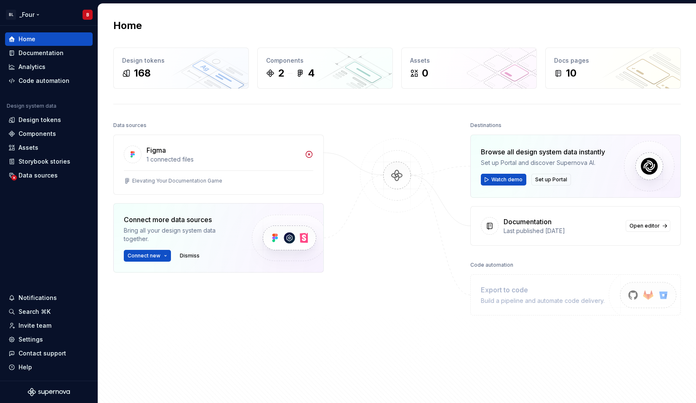
click at [43, 13] on html "BL _Four B Home Documentation Analytics Code automation Design system data Desi…" at bounding box center [348, 201] width 696 height 403
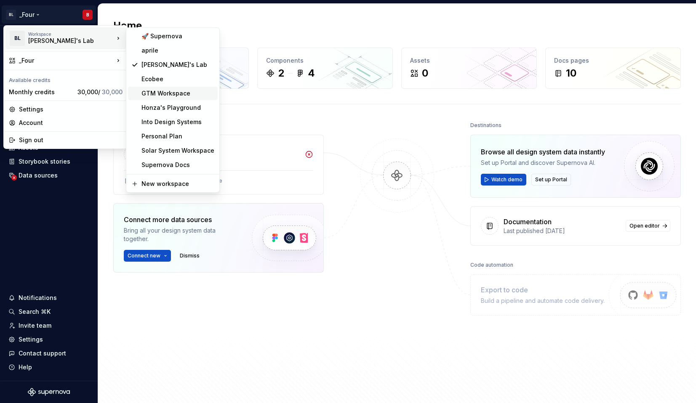
click at [160, 91] on div "GTM Workspace" at bounding box center [177, 93] width 73 height 8
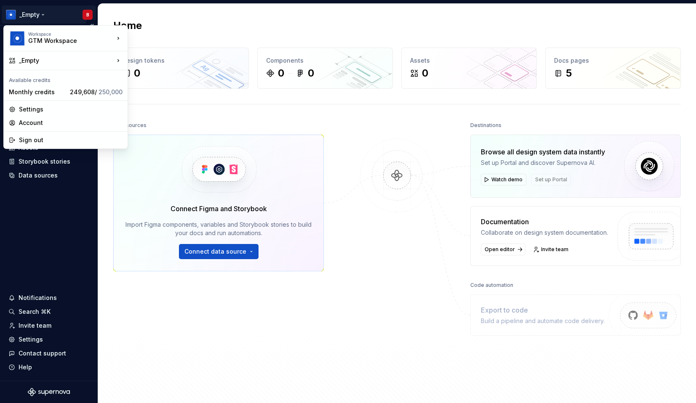
click at [31, 16] on html "_Empty B Home Documentation Analytics Code automation Design system data Design…" at bounding box center [348, 201] width 696 height 403
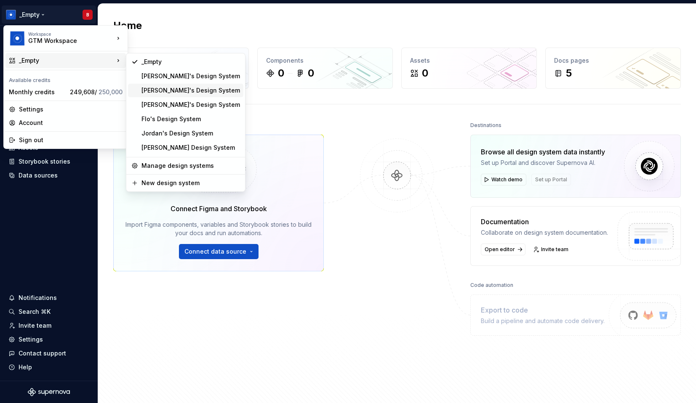
click at [177, 91] on div "[PERSON_NAME]'s Design System" at bounding box center [190, 90] width 99 height 8
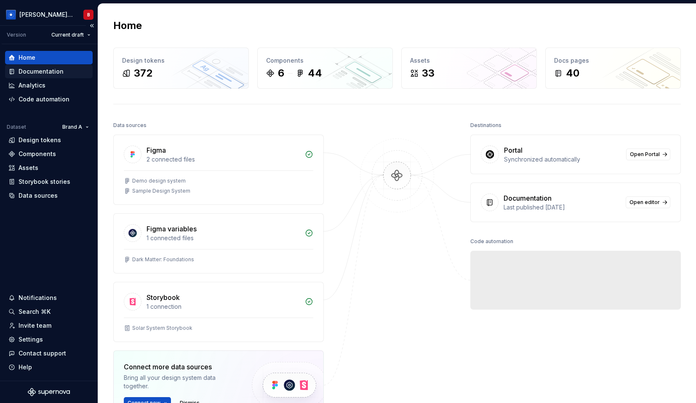
click at [32, 74] on div "Documentation" at bounding box center [41, 71] width 45 height 8
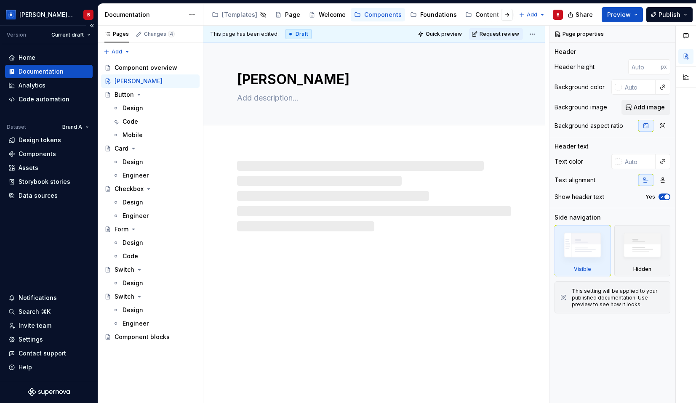
type textarea "*"
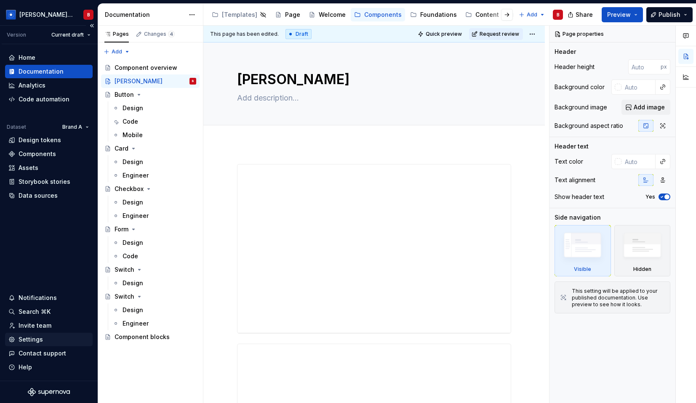
click at [46, 338] on div "Settings" at bounding box center [48, 340] width 81 height 8
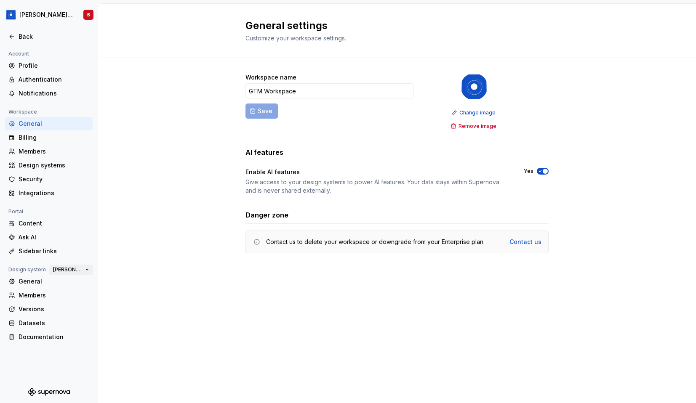
click at [72, 269] on span "[PERSON_NAME]'s Design System" at bounding box center [67, 269] width 29 height 7
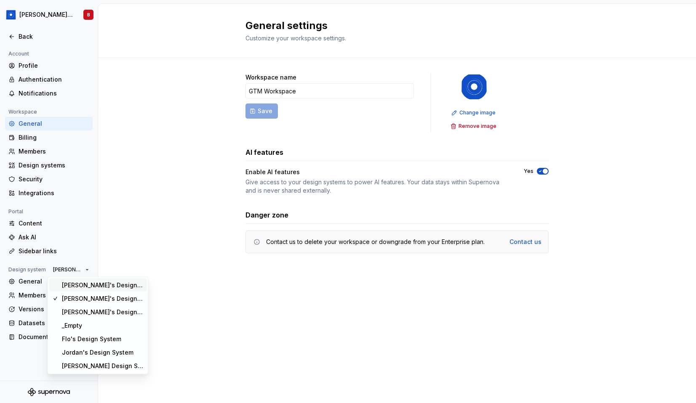
click at [74, 286] on div "[PERSON_NAME]'s Design System" at bounding box center [103, 285] width 82 height 8
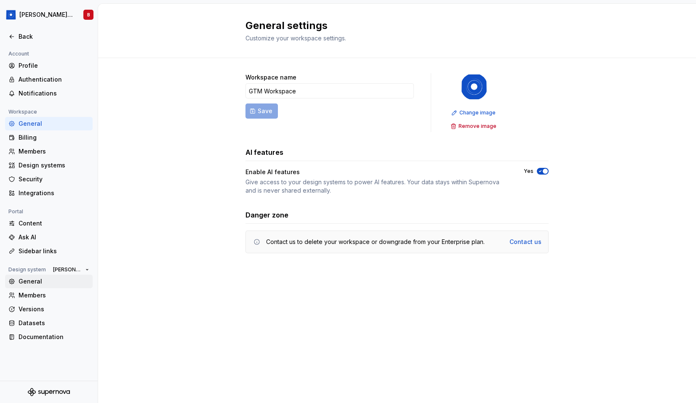
click at [46, 280] on div "General" at bounding box center [54, 281] width 71 height 8
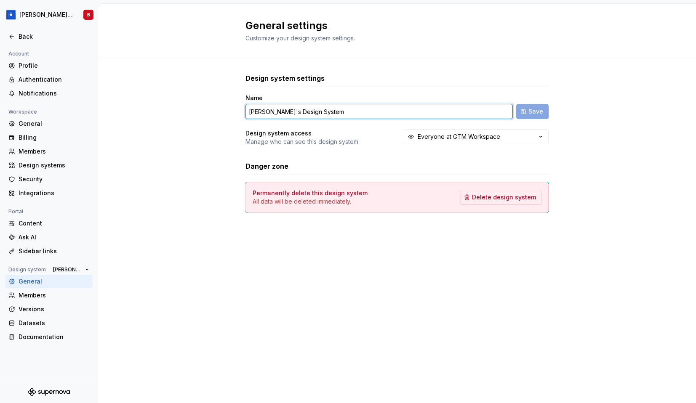
drag, startPoint x: 269, startPoint y: 111, endPoint x: 276, endPoint y: 124, distance: 14.3
click at [269, 111] on input "[PERSON_NAME]'s Design System" at bounding box center [378, 111] width 267 height 15
type input "Ashley Design System"
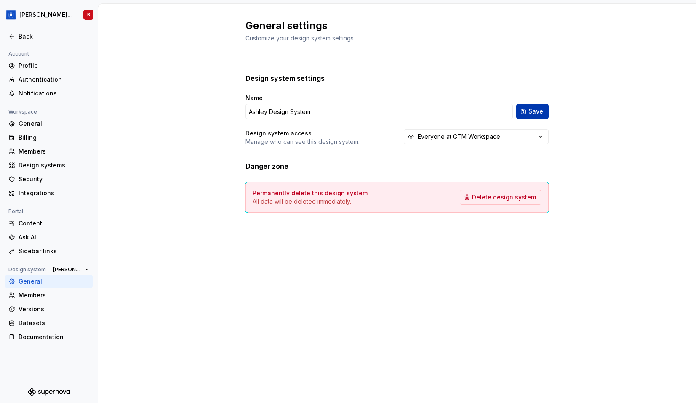
click at [541, 113] on span "Save" at bounding box center [535, 111] width 15 height 8
click at [74, 271] on span "Ashley Design System" at bounding box center [67, 269] width 29 height 7
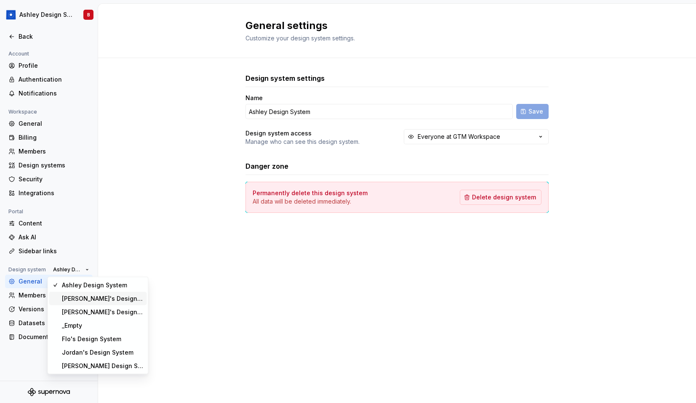
click at [75, 299] on div "[PERSON_NAME]'s Design System" at bounding box center [103, 299] width 82 height 8
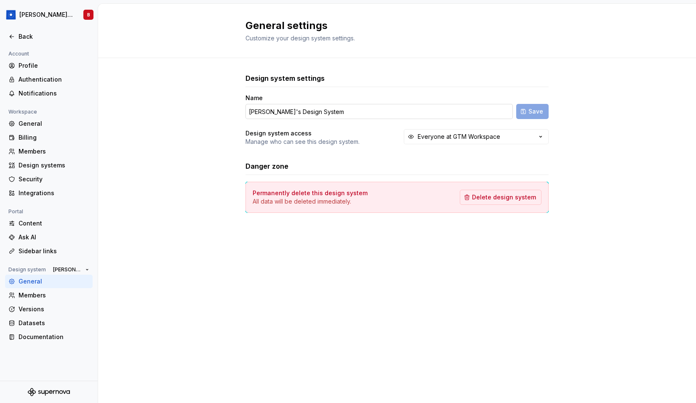
click at [273, 112] on input "[PERSON_NAME]'s Design System" at bounding box center [378, 111] width 267 height 15
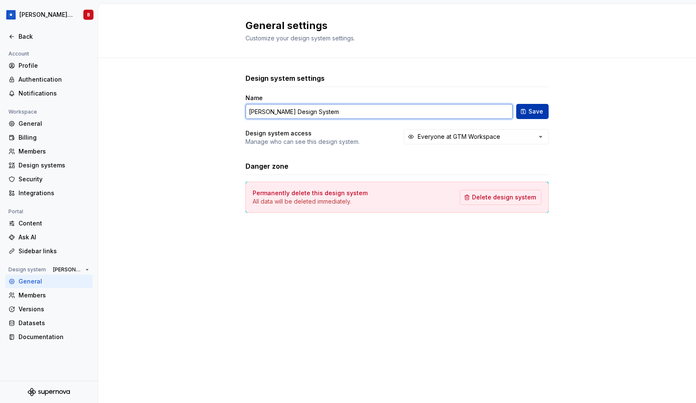
type input "[PERSON_NAME] Design System"
click at [525, 108] on button "Save" at bounding box center [532, 111] width 32 height 15
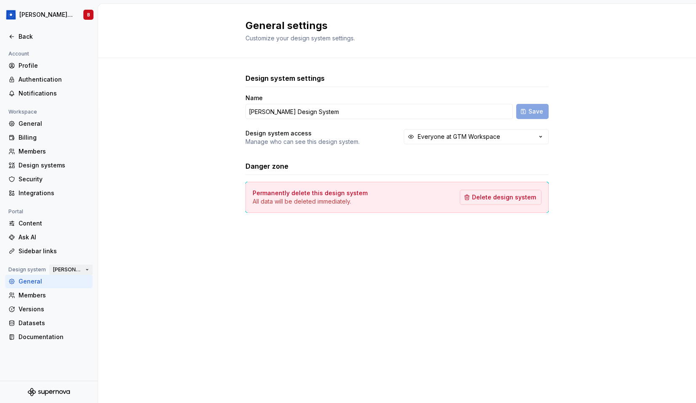
click at [62, 267] on span "[PERSON_NAME] Design System" at bounding box center [67, 269] width 29 height 7
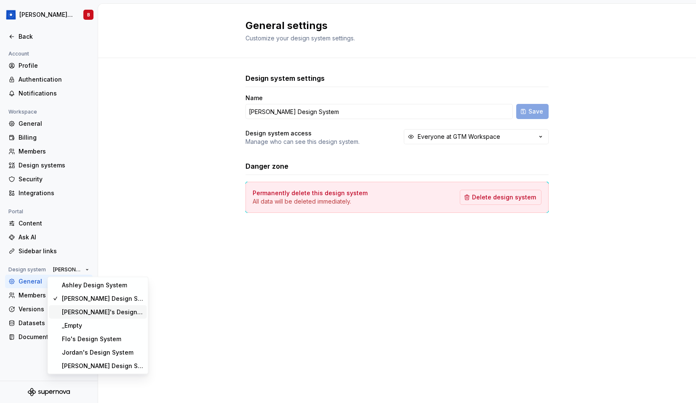
click at [73, 314] on div "[PERSON_NAME]'s Design System" at bounding box center [103, 312] width 82 height 8
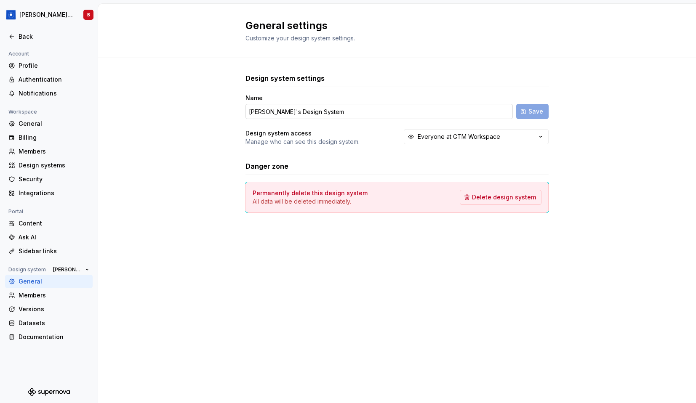
click at [277, 111] on input "[PERSON_NAME]'s Design System" at bounding box center [378, 111] width 267 height 15
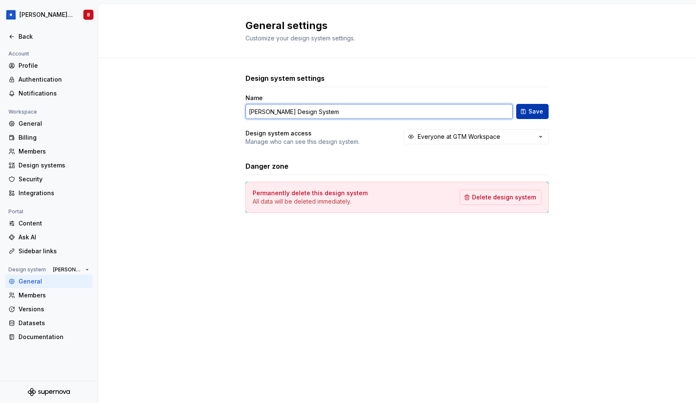
type input "[PERSON_NAME] Design System"
click at [528, 106] on button "Save" at bounding box center [532, 111] width 32 height 15
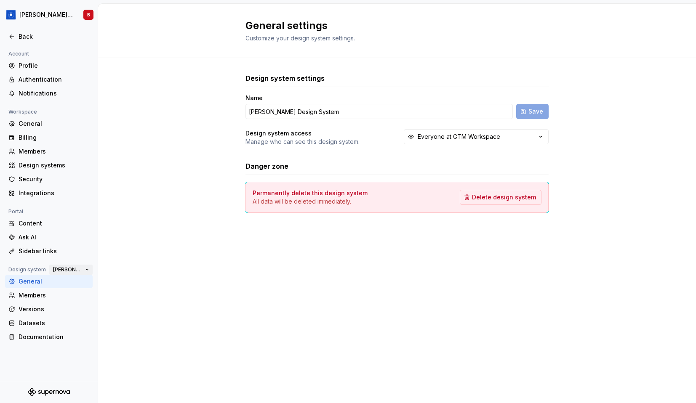
click at [78, 274] on button "[PERSON_NAME] Design System" at bounding box center [70, 270] width 43 height 12
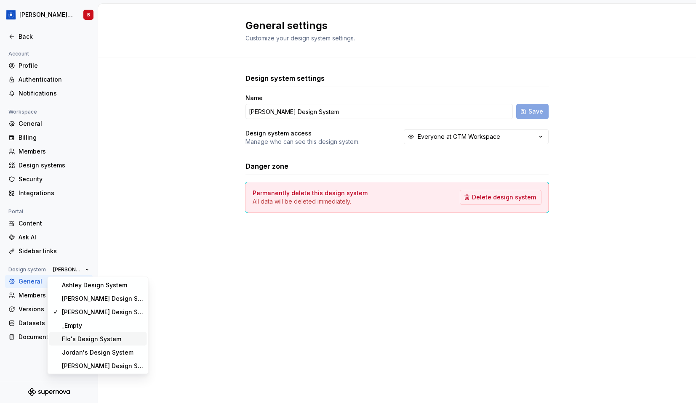
click at [84, 337] on div "Flo's Design System" at bounding box center [91, 339] width 59 height 8
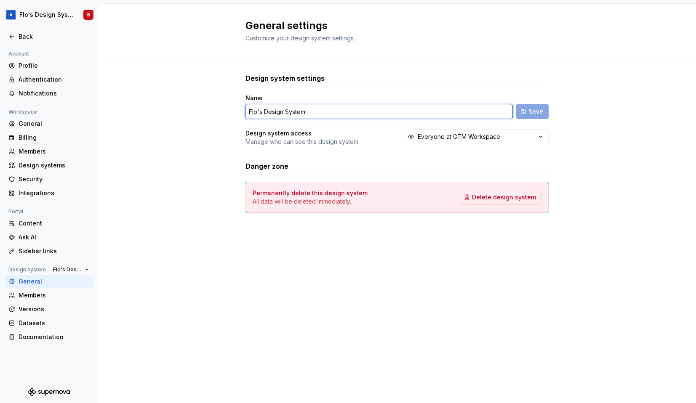
drag, startPoint x: 261, startPoint y: 110, endPoint x: 280, endPoint y: 141, distance: 36.3
click at [261, 110] on input "Flo's Design System" at bounding box center [378, 111] width 267 height 15
type input "Flo Design System"
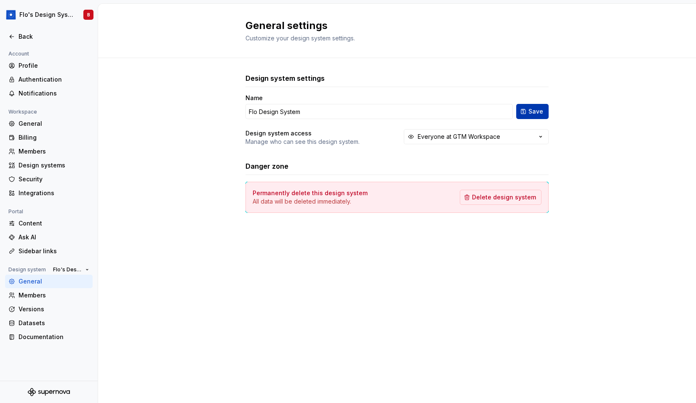
click at [525, 112] on button "Save" at bounding box center [532, 111] width 32 height 15
click at [80, 272] on span "Flo Design System" at bounding box center [67, 269] width 29 height 7
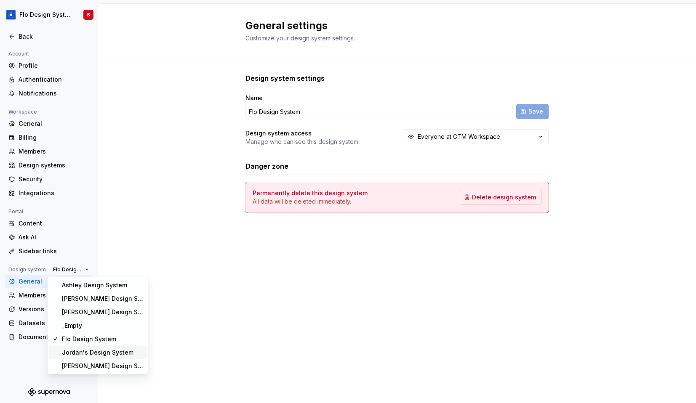
click at [88, 351] on div "Jordan's Design System" at bounding box center [98, 353] width 72 height 8
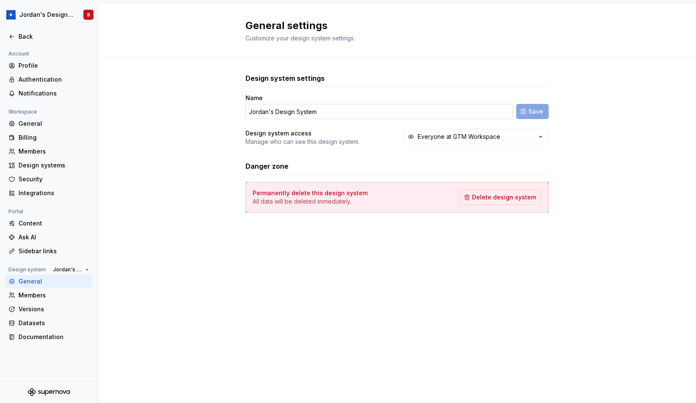
click at [273, 113] on input "Jordan's Design System" at bounding box center [378, 111] width 267 height 15
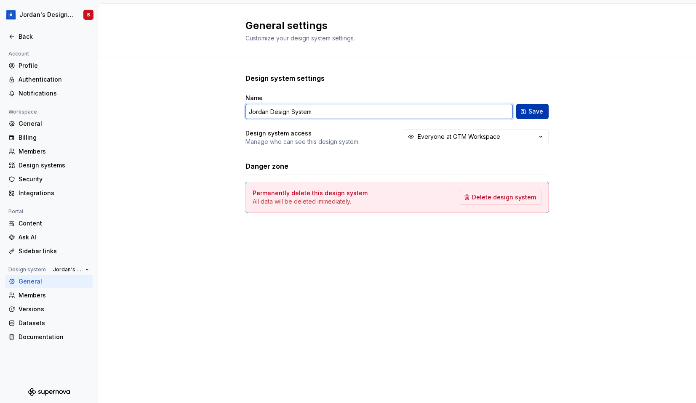
type input "Jordan Design System"
click at [541, 113] on span "Save" at bounding box center [535, 111] width 15 height 8
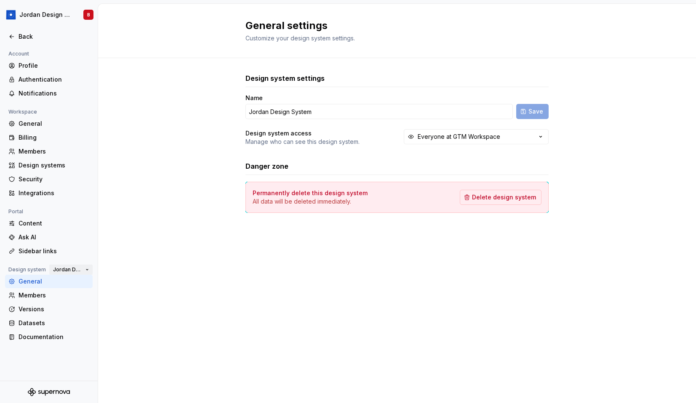
click at [70, 272] on span "Jordan Design System" at bounding box center [67, 269] width 29 height 7
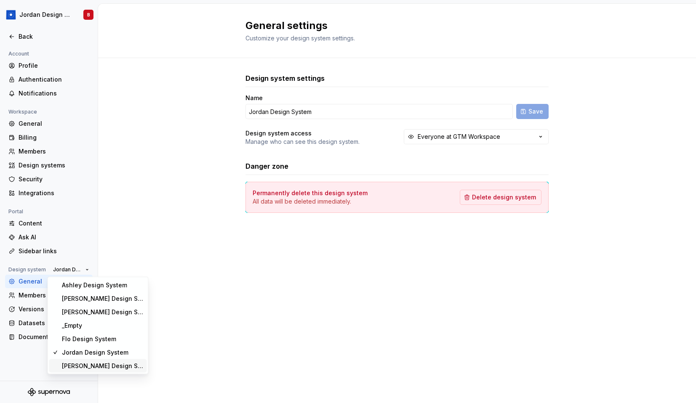
click at [92, 365] on div "[PERSON_NAME] Design System" at bounding box center [103, 366] width 82 height 8
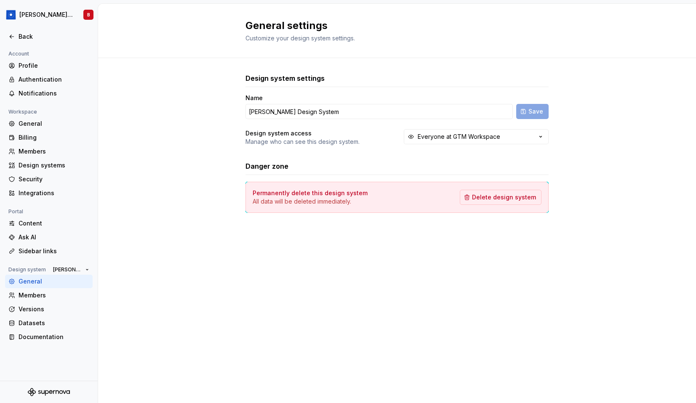
drag, startPoint x: 268, startPoint y: 113, endPoint x: 280, endPoint y: 143, distance: 31.7
click at [268, 113] on input "[PERSON_NAME] Design System" at bounding box center [378, 111] width 267 height 15
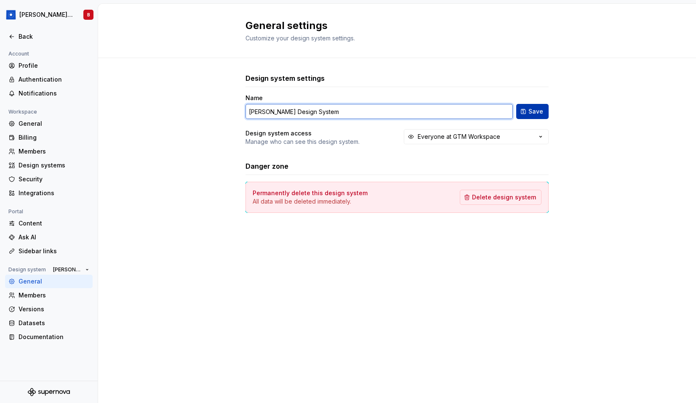
type input "[PERSON_NAME] Design System"
click at [532, 115] on span "Save" at bounding box center [535, 111] width 15 height 8
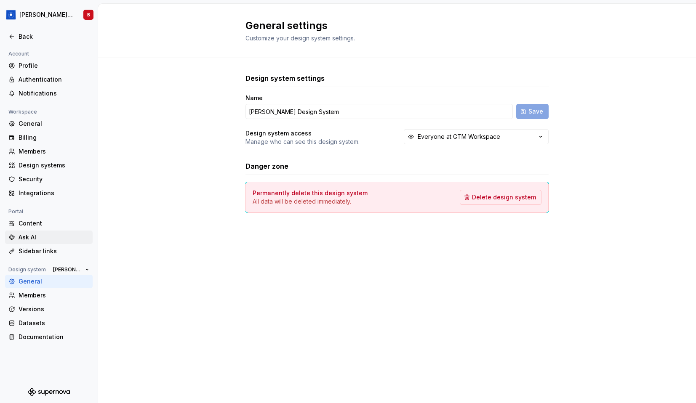
click at [51, 235] on div "Ask AI" at bounding box center [54, 237] width 71 height 8
type textarea "*"
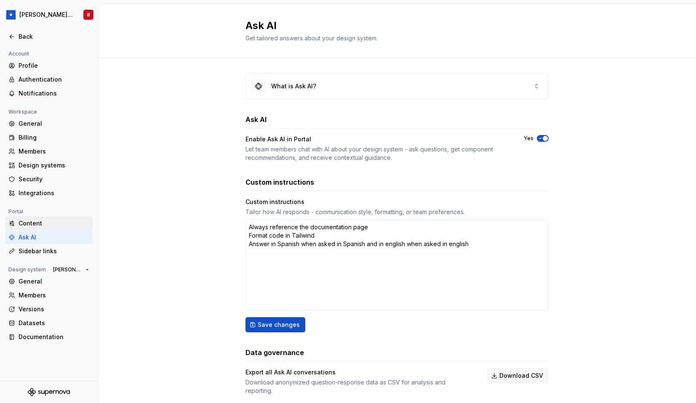
click at [48, 221] on div "Content" at bounding box center [54, 223] width 71 height 8
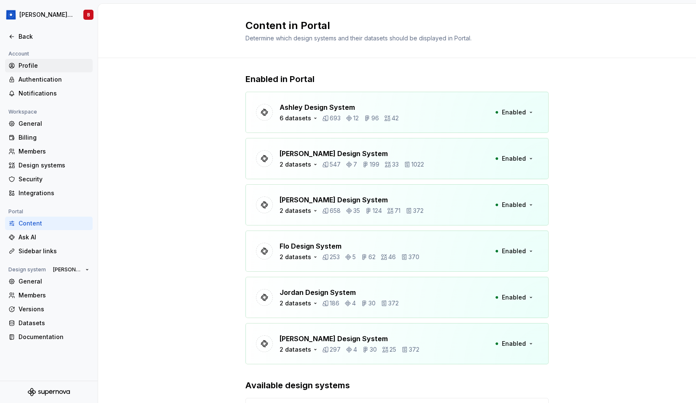
click at [47, 64] on div "Profile" at bounding box center [54, 65] width 71 height 8
